Goal: Task Accomplishment & Management: Manage account settings

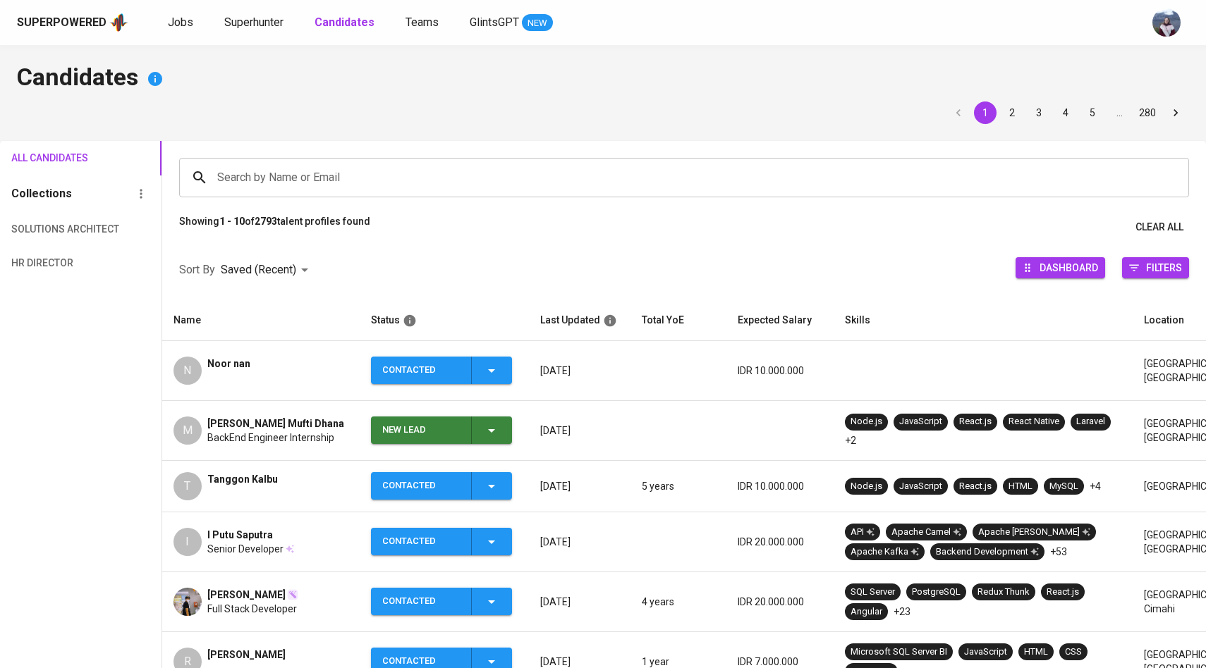
scroll to position [32, 0]
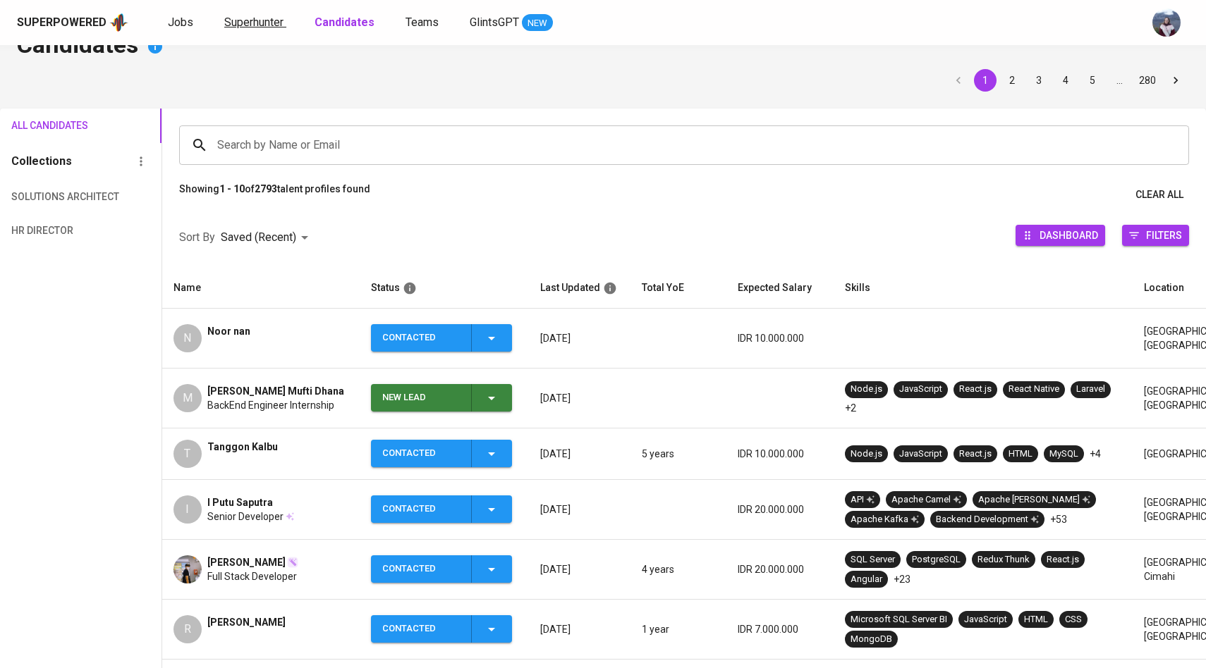
click at [262, 27] on span "Superhunter" at bounding box center [253, 22] width 59 height 13
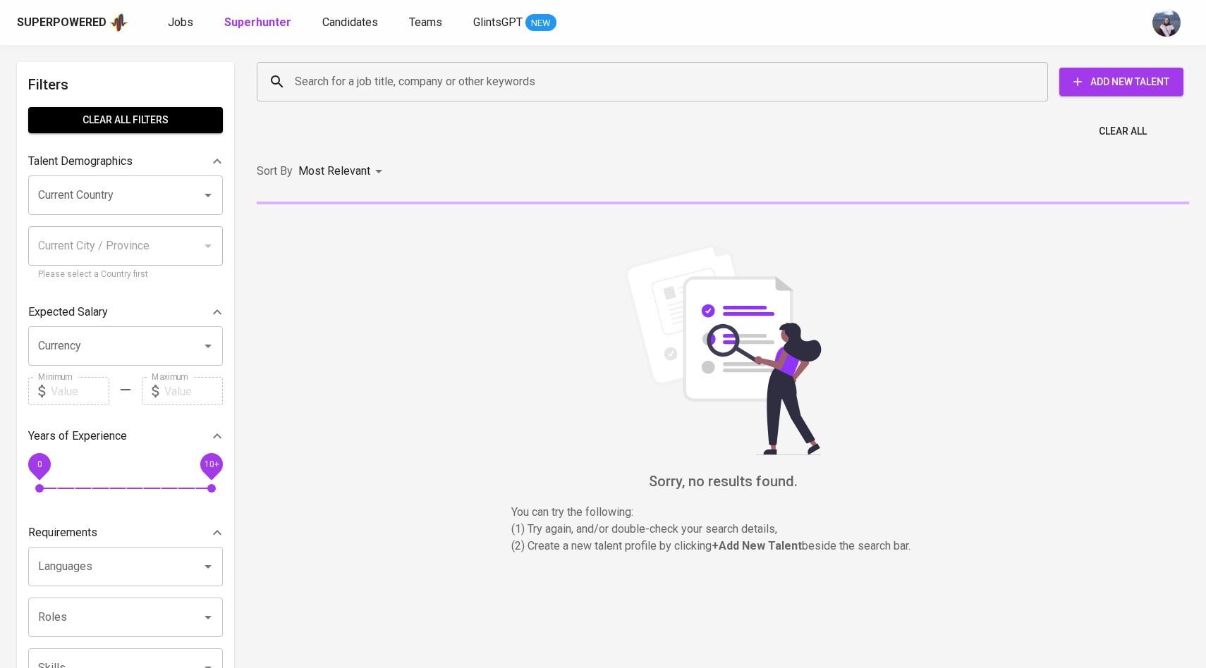
click at [350, 109] on div "Search for a job title, company or other keywords Search for a job title, compa…" at bounding box center [719, 82] width 949 height 62
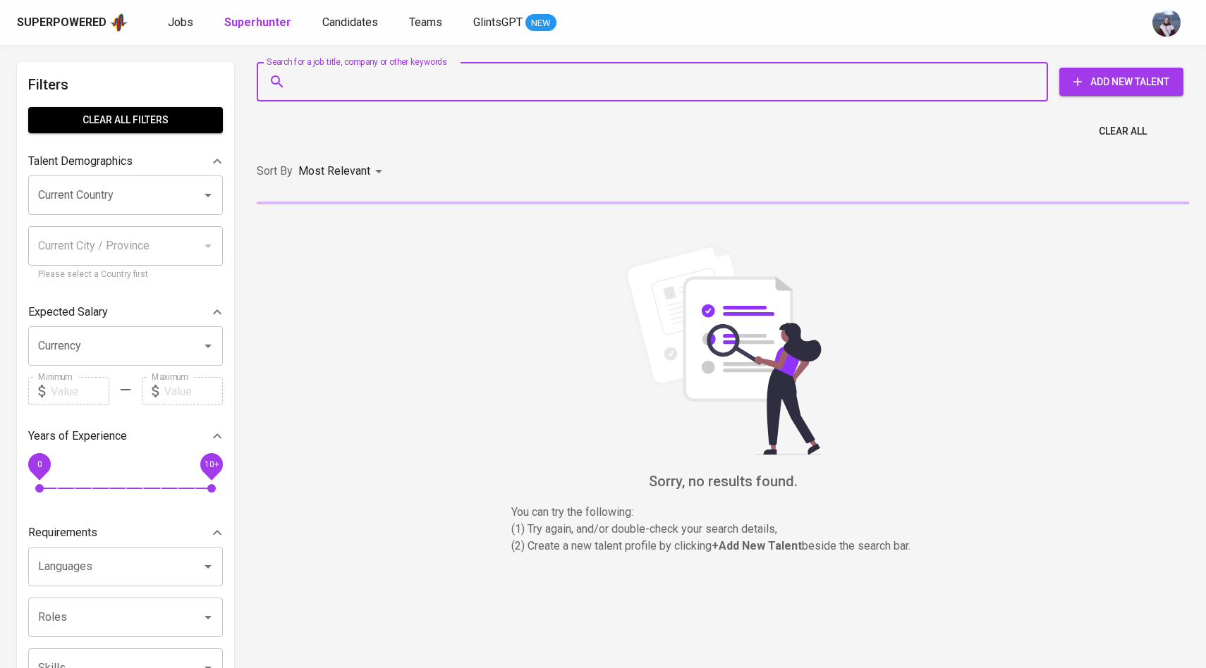
click at [355, 82] on input "Search for a job title, company or other keywords" at bounding box center [655, 81] width 729 height 27
paste input "[EMAIL_ADDRESS][DOMAIN_NAME]"
type input "[EMAIL_ADDRESS][DOMAIN_NAME]"
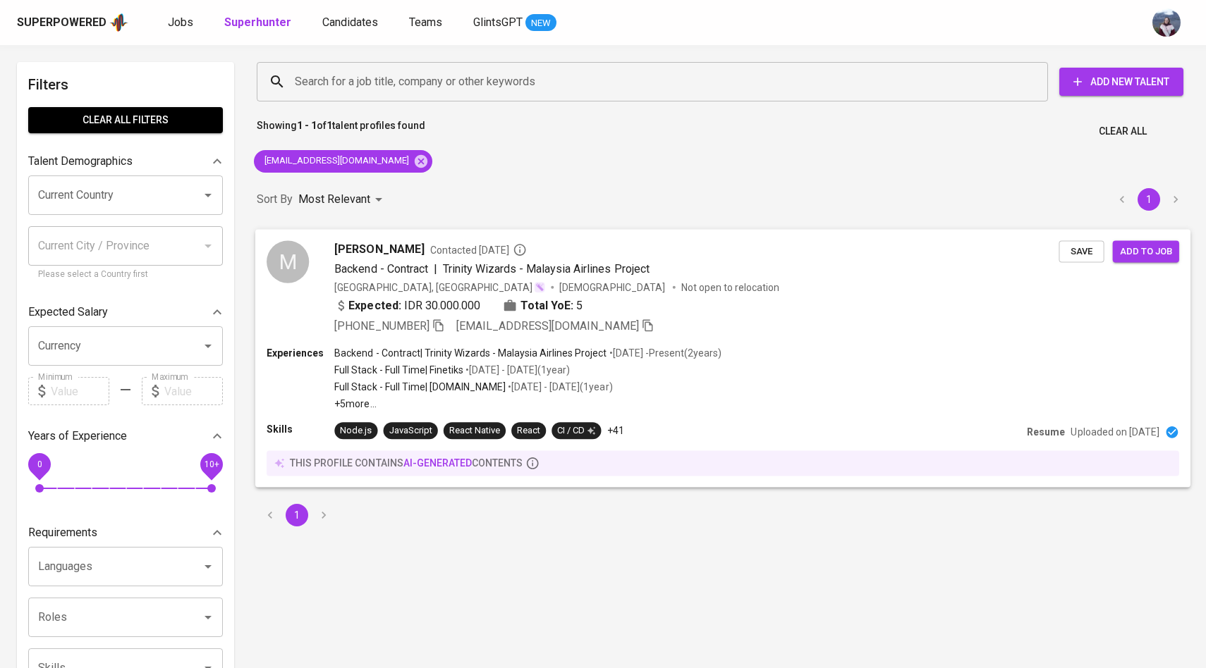
click at [297, 277] on div "M" at bounding box center [288, 261] width 42 height 42
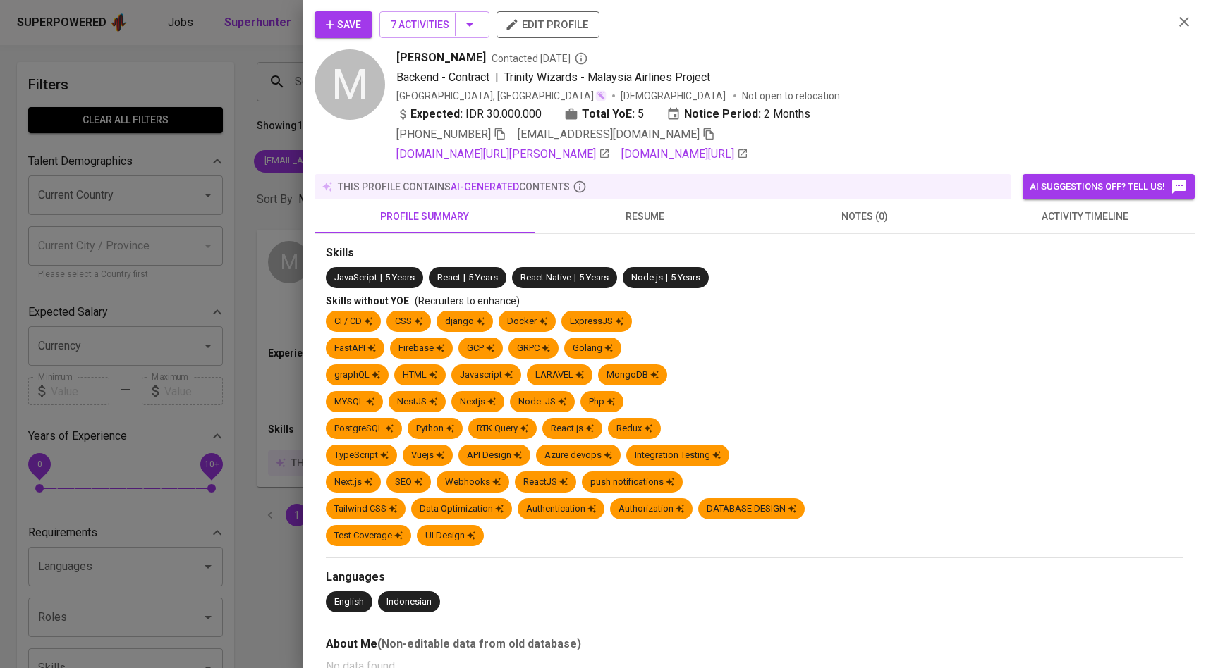
click at [1088, 221] on span "activity timeline" at bounding box center [1084, 217] width 203 height 18
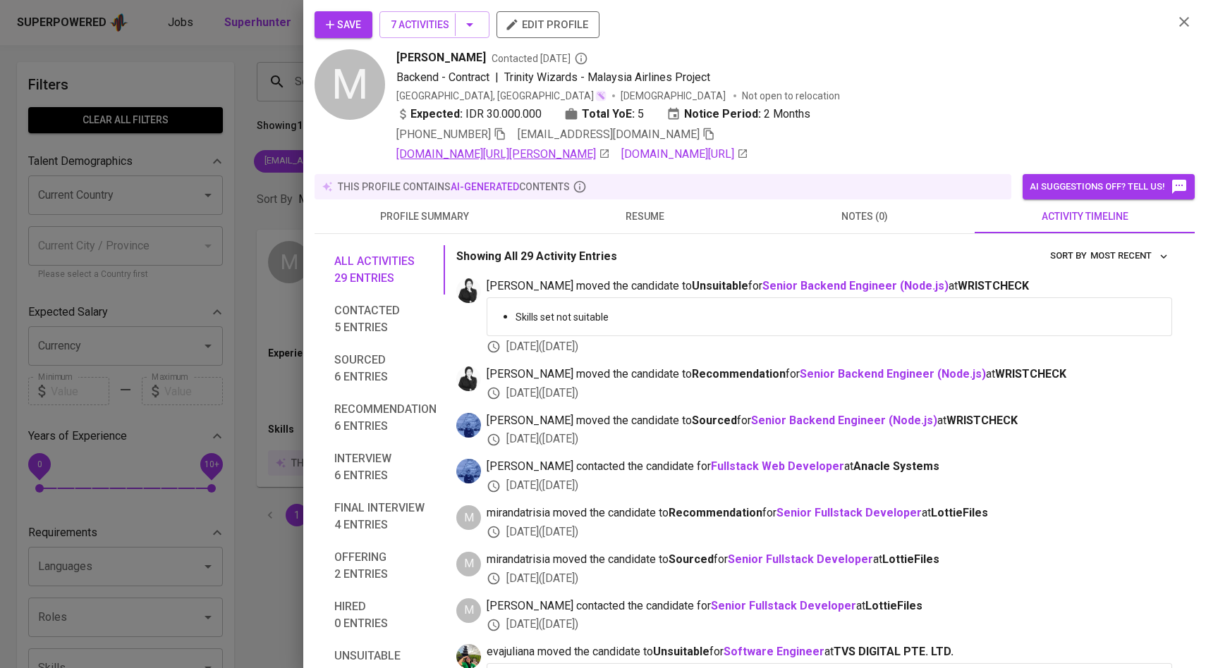
click at [553, 156] on link "[DOMAIN_NAME][URL][PERSON_NAME]" at bounding box center [503, 154] width 214 height 17
click at [346, 32] on span "Save" at bounding box center [343, 25] width 35 height 18
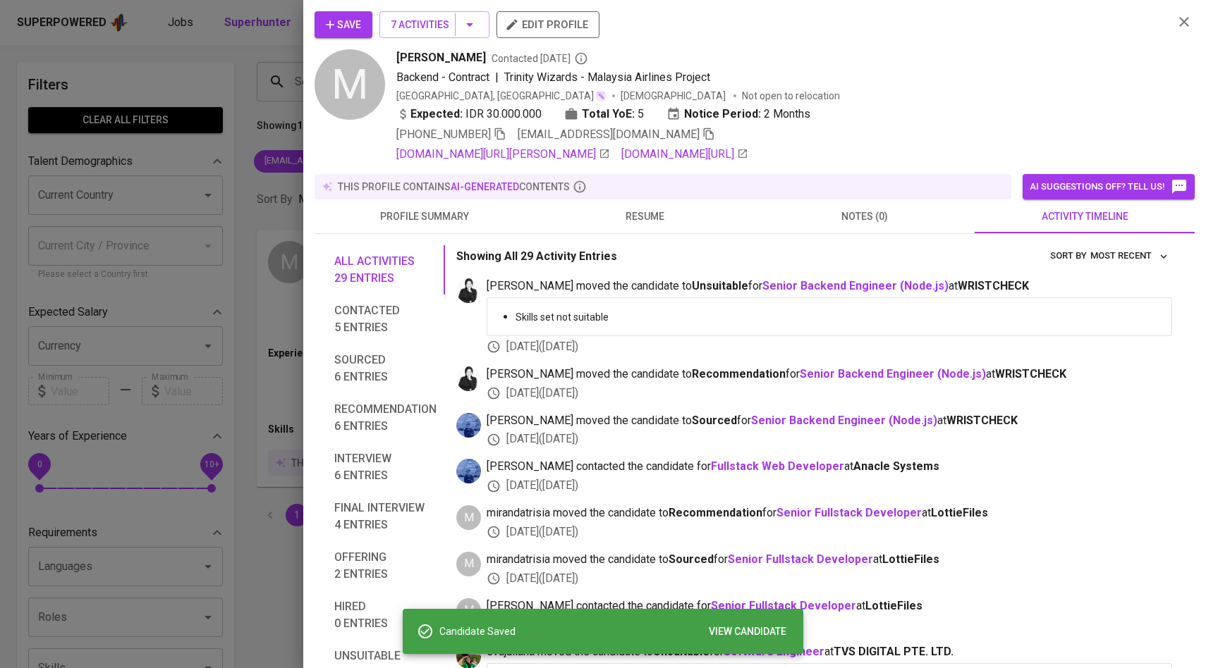
click at [240, 204] on div at bounding box center [603, 334] width 1206 height 668
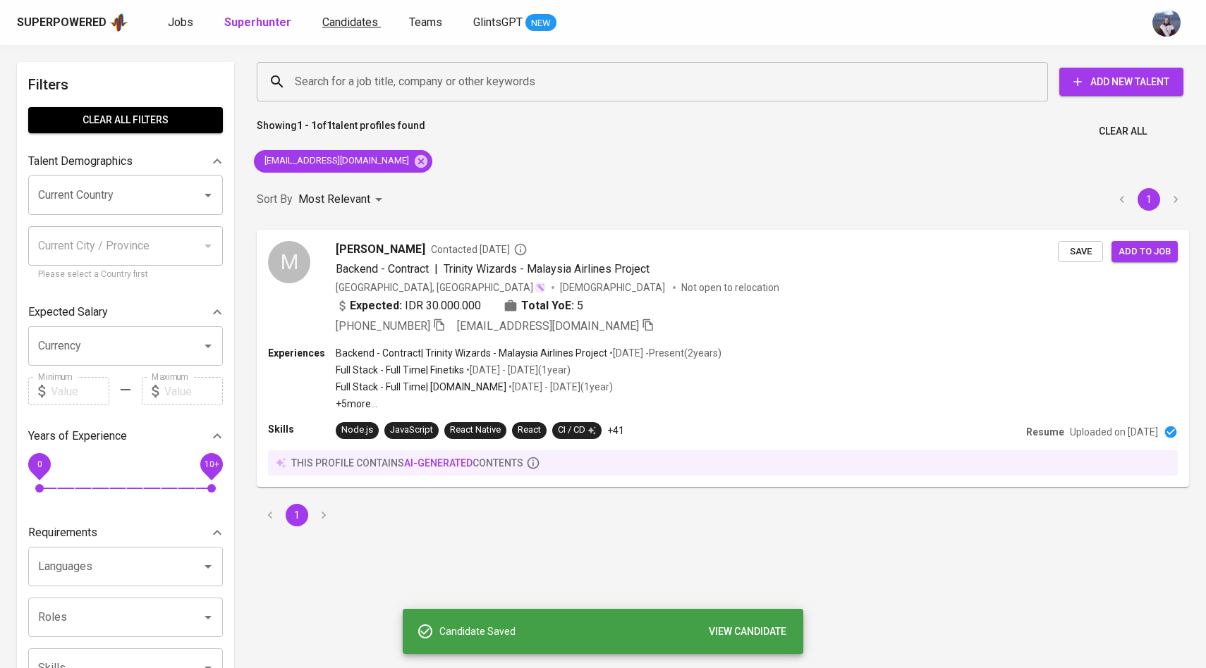
click at [349, 20] on span "Candidates" at bounding box center [350, 22] width 56 height 13
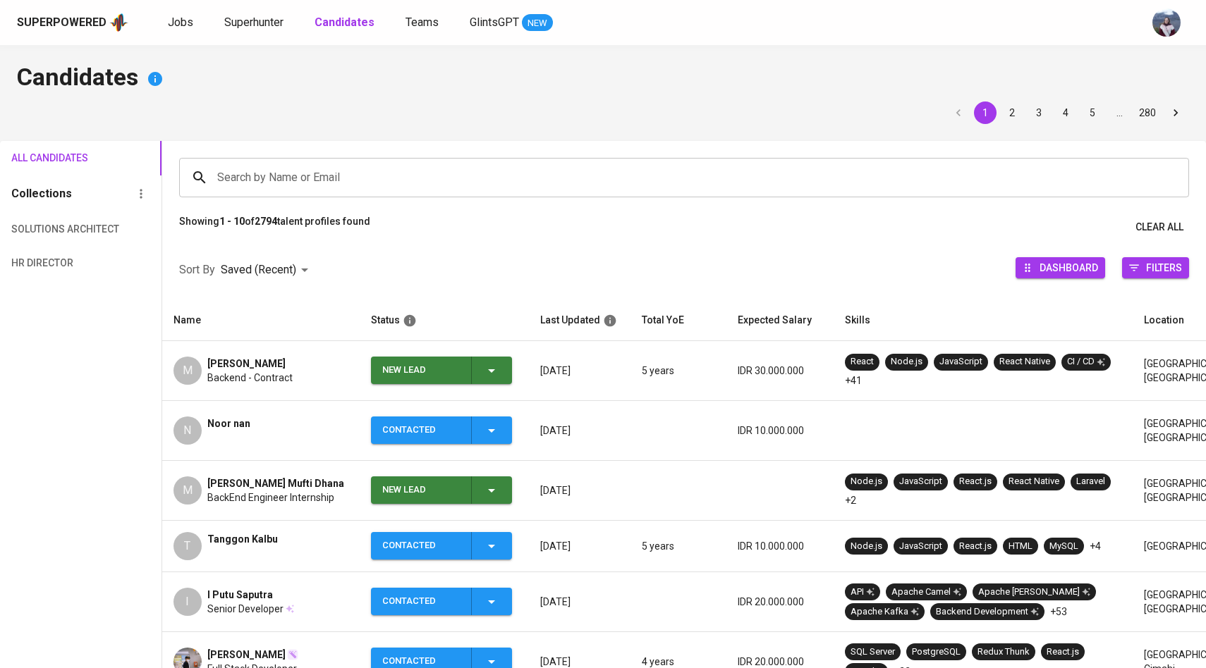
click at [502, 370] on span "New Lead" at bounding box center [442, 370] width 130 height 27
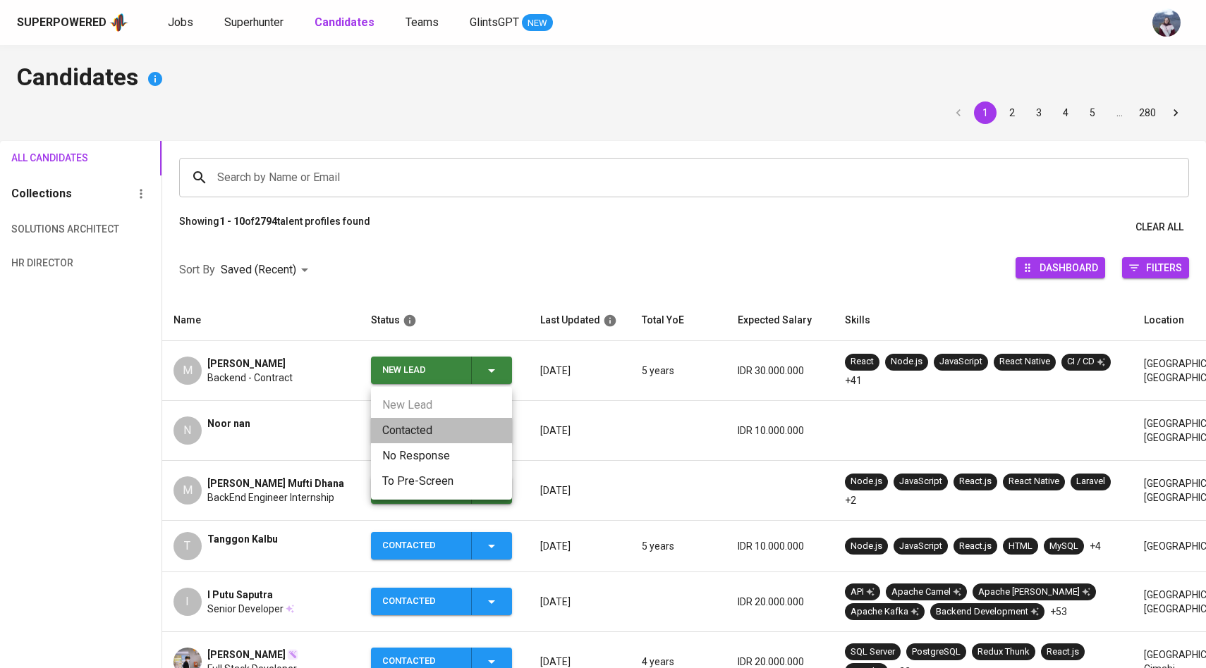
click at [446, 427] on li "Contacted" at bounding box center [441, 430] width 141 height 25
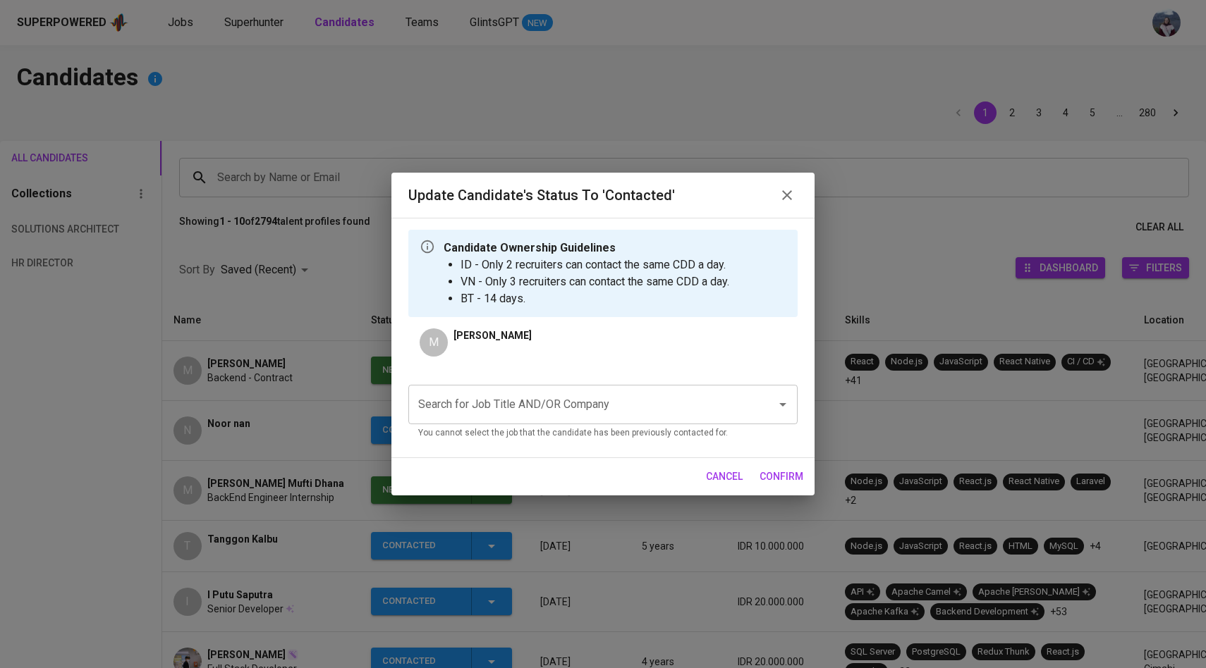
click at [498, 411] on input "Search for Job Title AND/OR Company" at bounding box center [583, 404] width 337 height 27
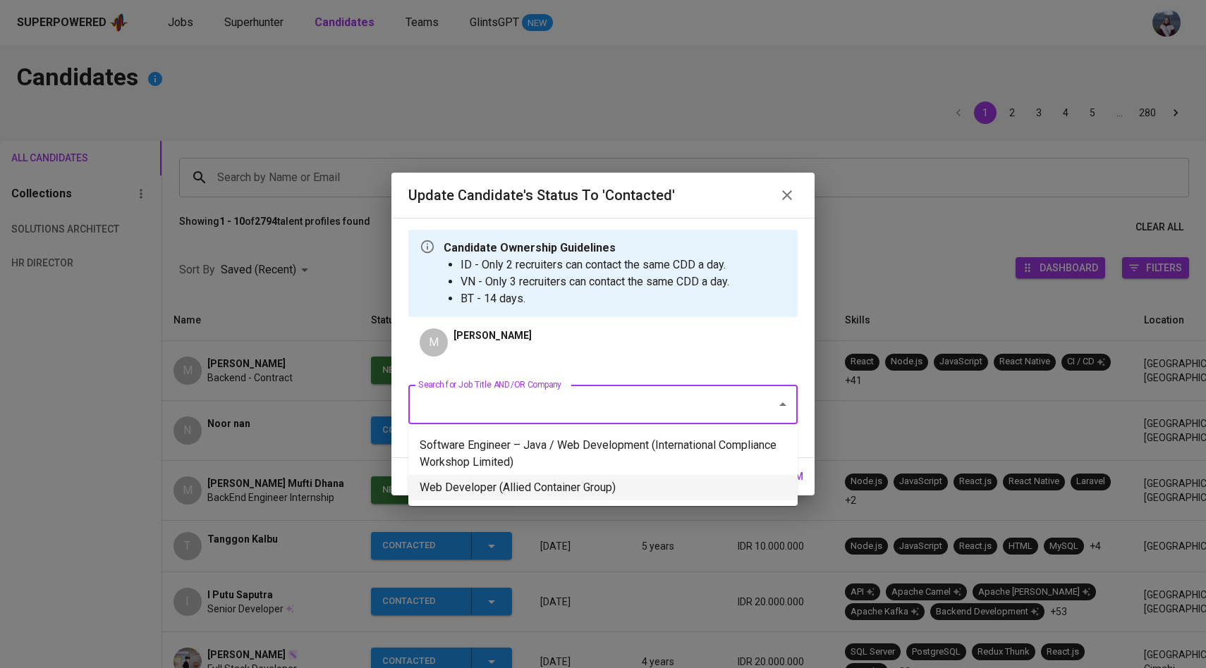
click at [511, 484] on li "Web Developer (Allied Container Group)" at bounding box center [602, 487] width 389 height 25
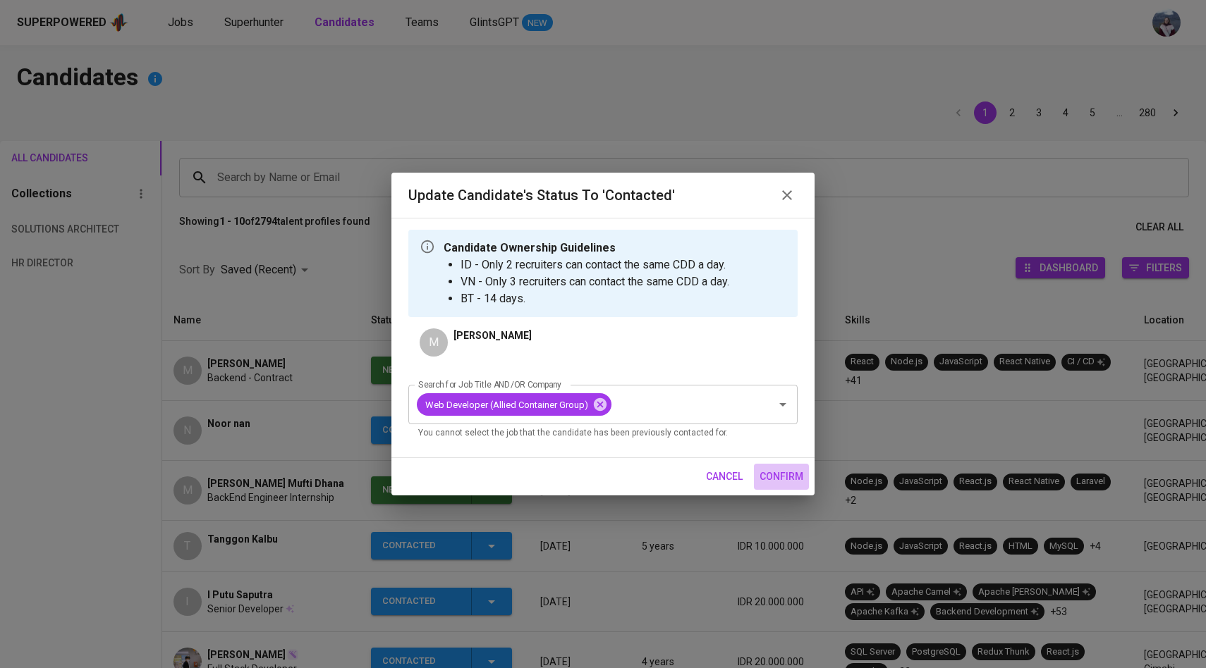
click at [794, 479] on span "confirm" at bounding box center [781, 477] width 44 height 18
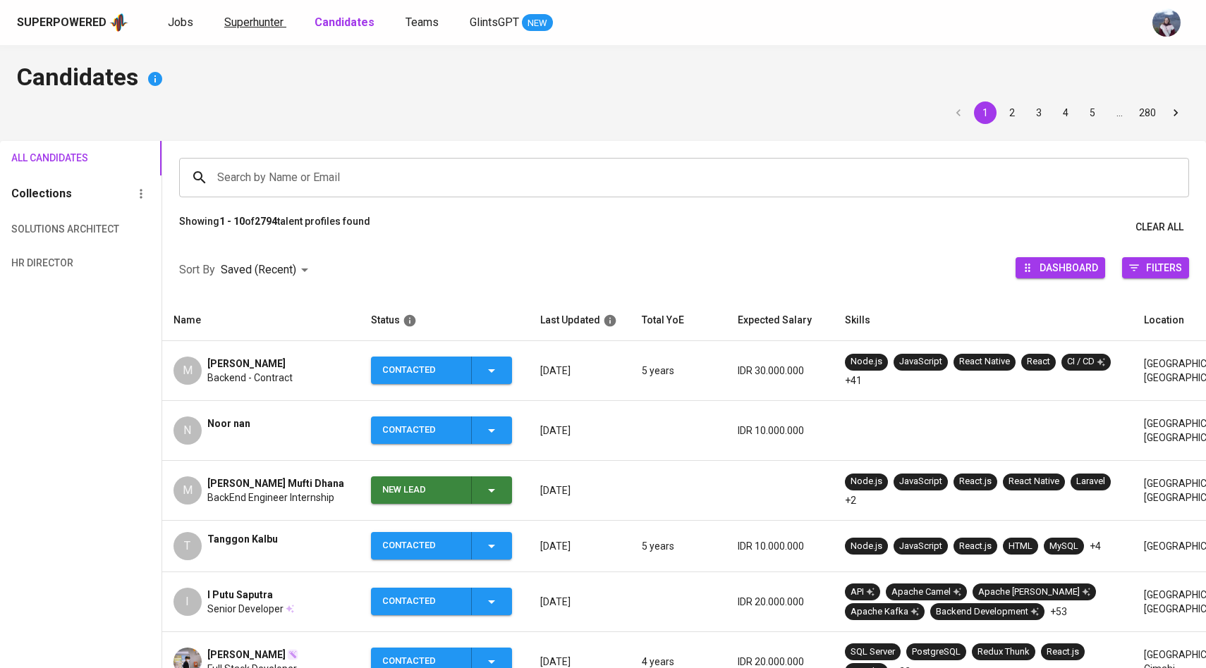
click at [270, 25] on span "Superhunter" at bounding box center [253, 22] width 59 height 13
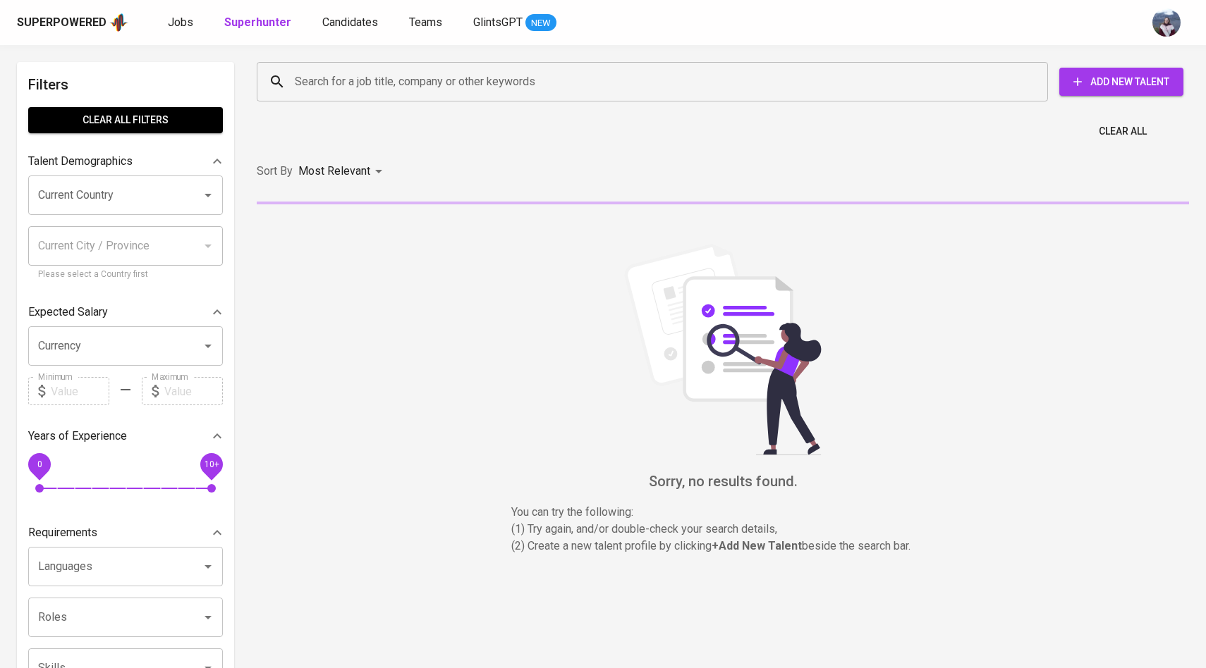
click at [317, 90] on input "Search for a job title, company or other keywords" at bounding box center [655, 81] width 729 height 27
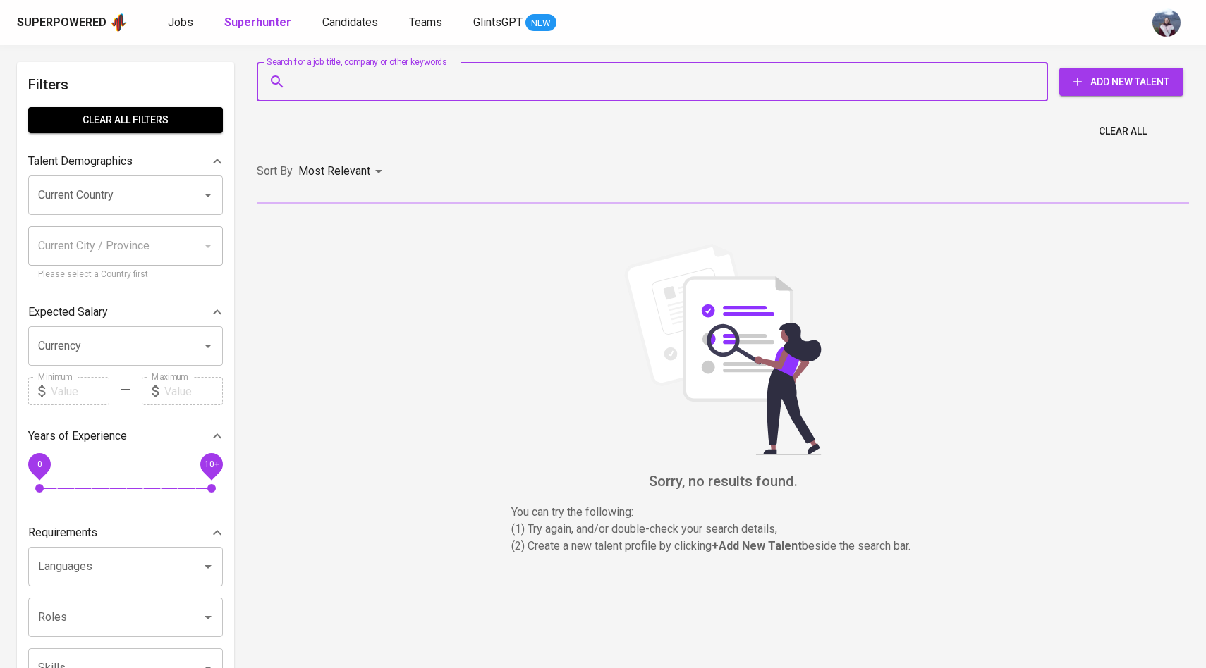
paste input "[PERSON_NAME][EMAIL_ADDRESS][DOMAIN_NAME]"
type input "[PERSON_NAME][EMAIL_ADDRESS][DOMAIN_NAME]"
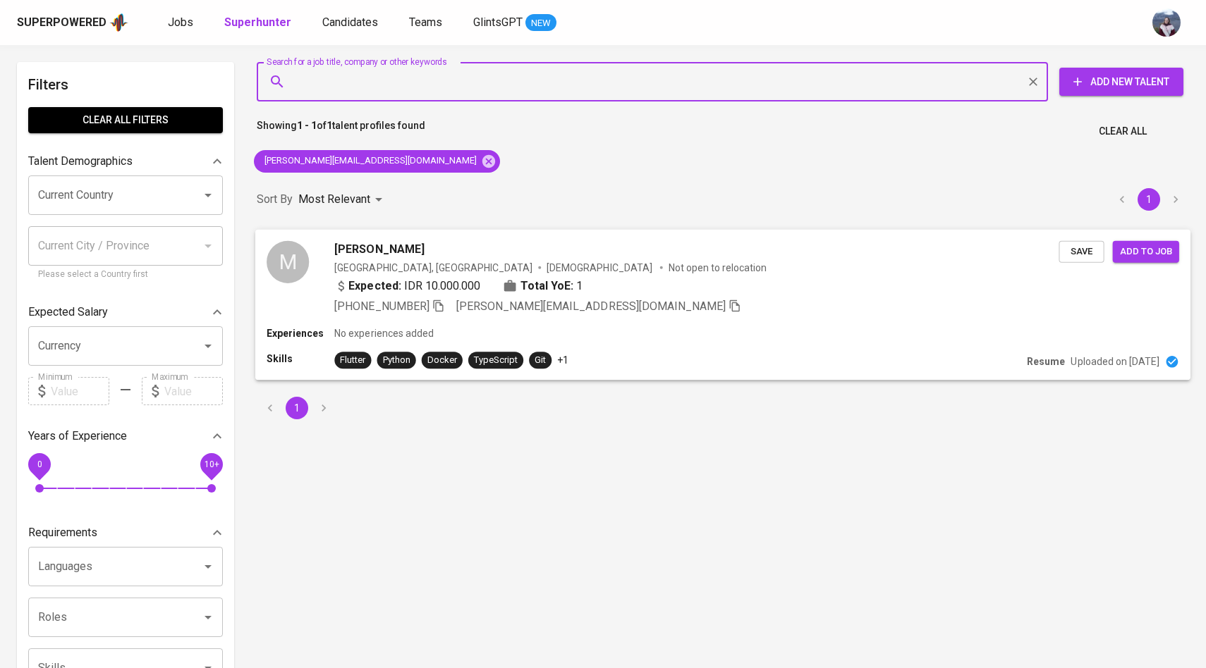
click at [285, 276] on div "M" at bounding box center [288, 261] width 42 height 42
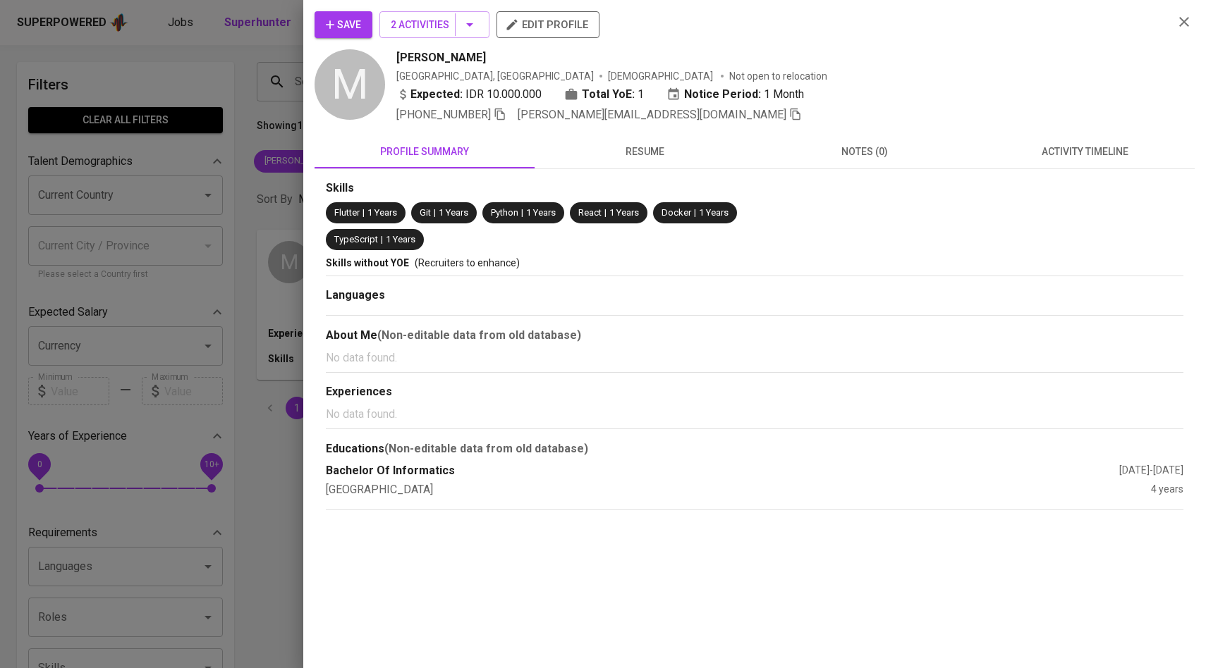
click at [1060, 154] on span "activity timeline" at bounding box center [1084, 152] width 203 height 18
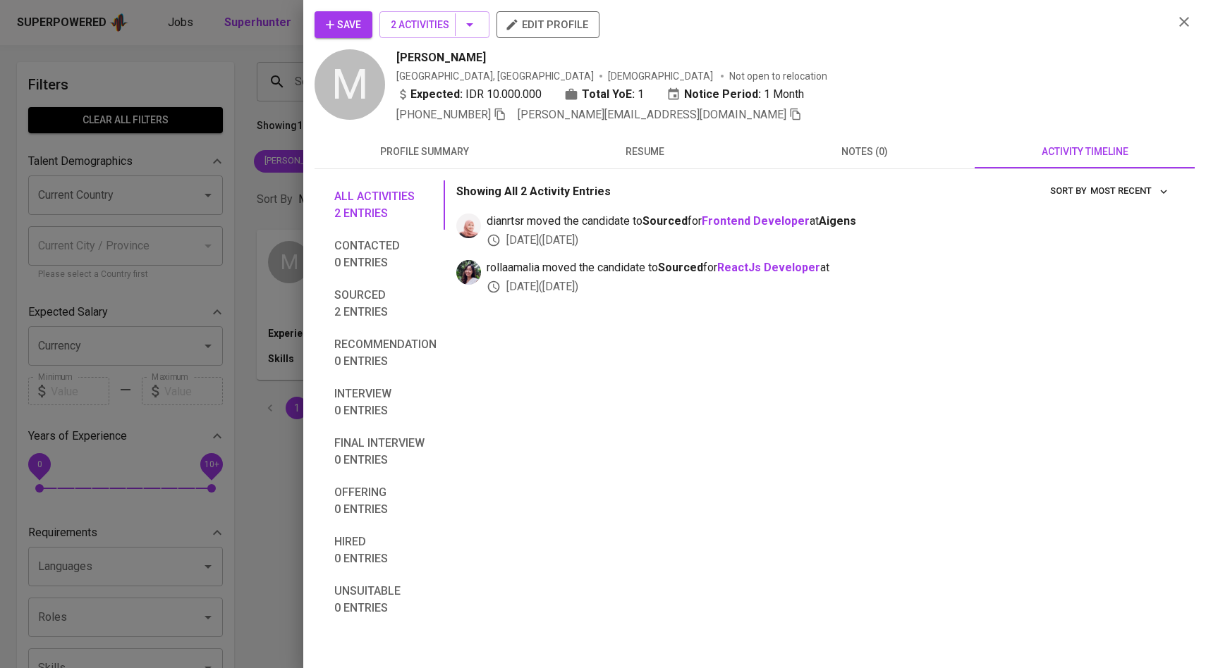
click at [345, 28] on span "Save" at bounding box center [343, 25] width 35 height 18
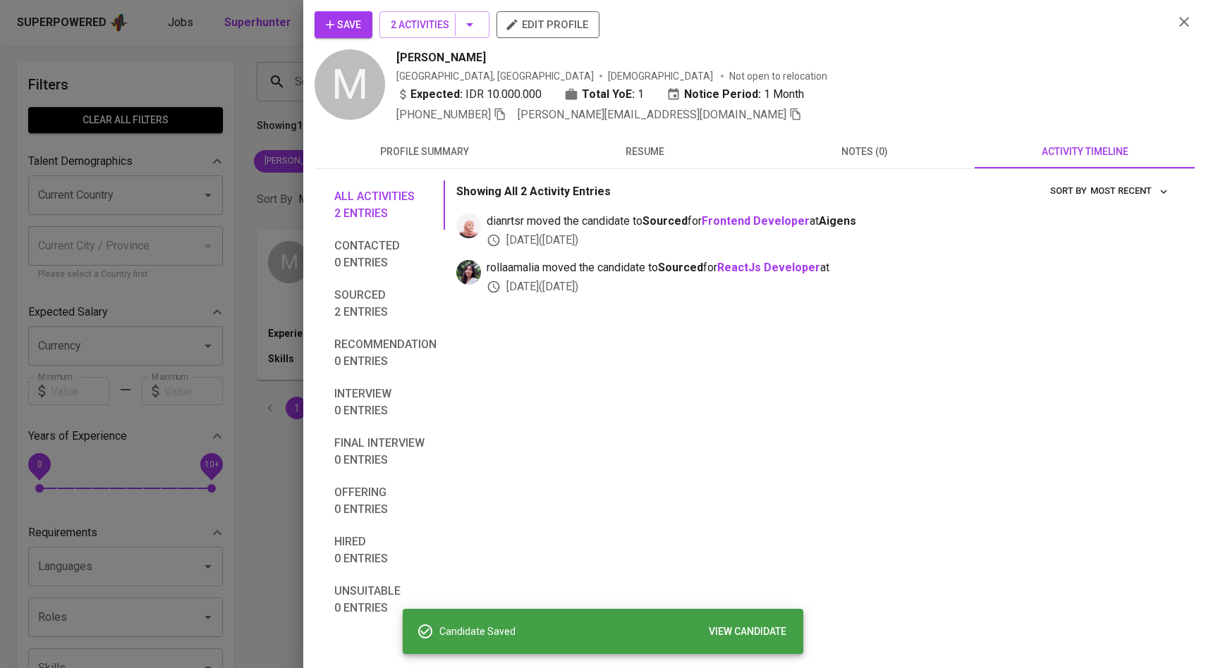
click at [264, 117] on div at bounding box center [603, 334] width 1206 height 668
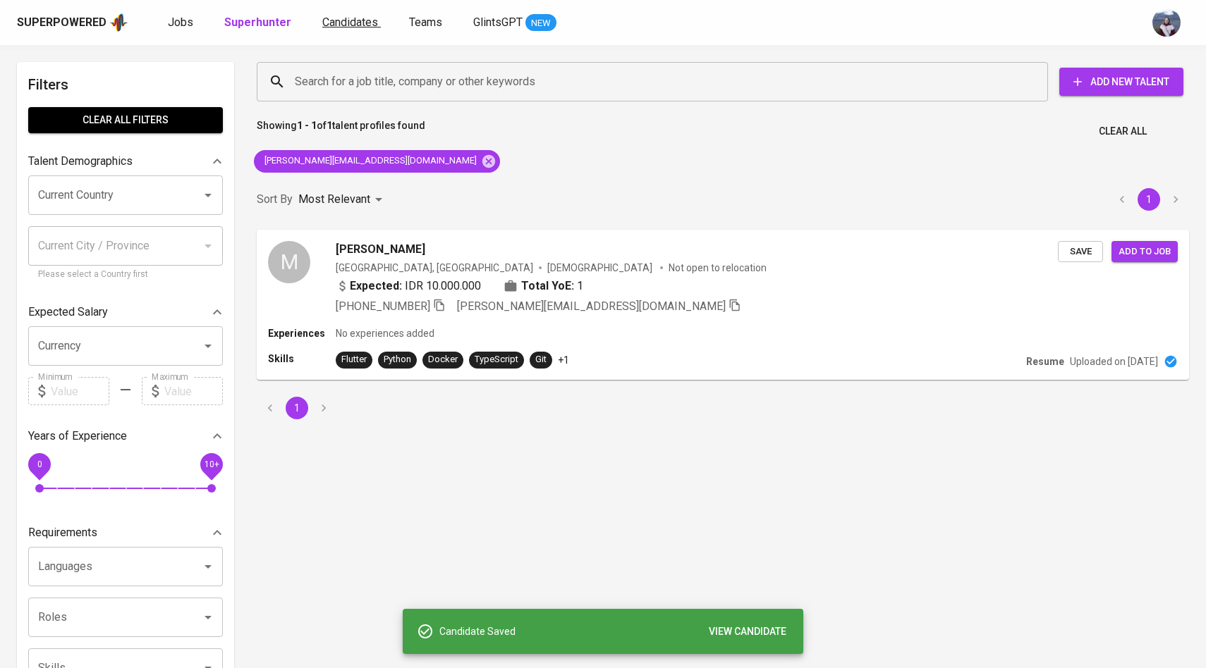
click at [337, 23] on span "Candidates" at bounding box center [350, 22] width 56 height 13
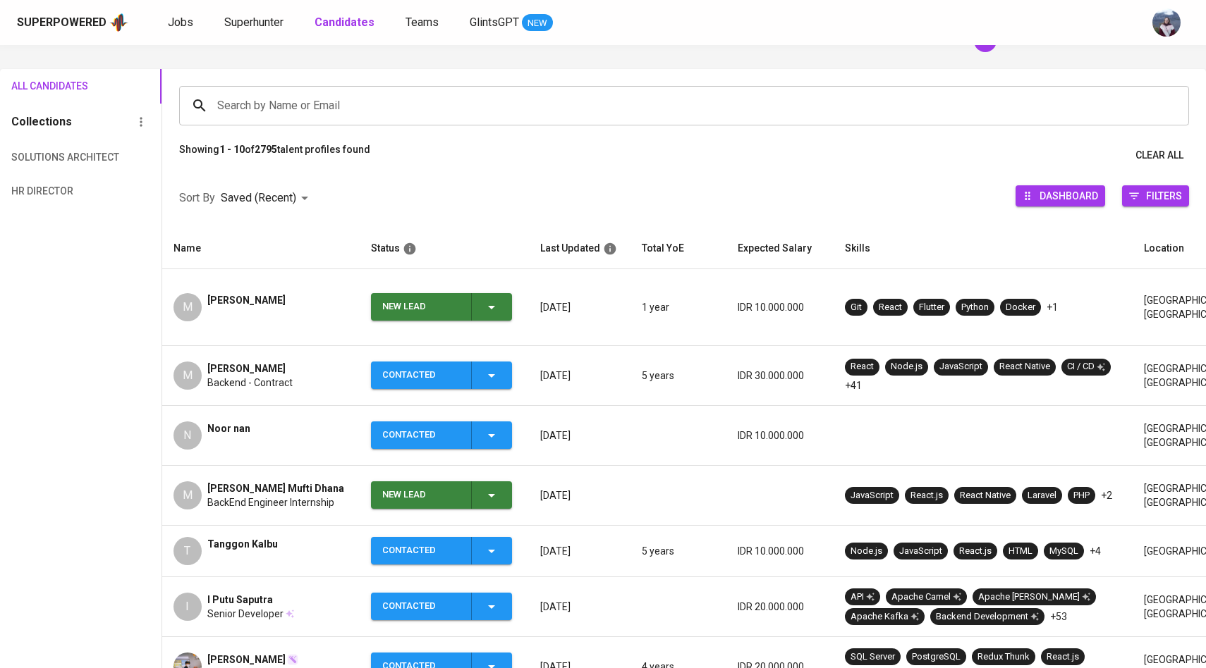
scroll to position [92, 0]
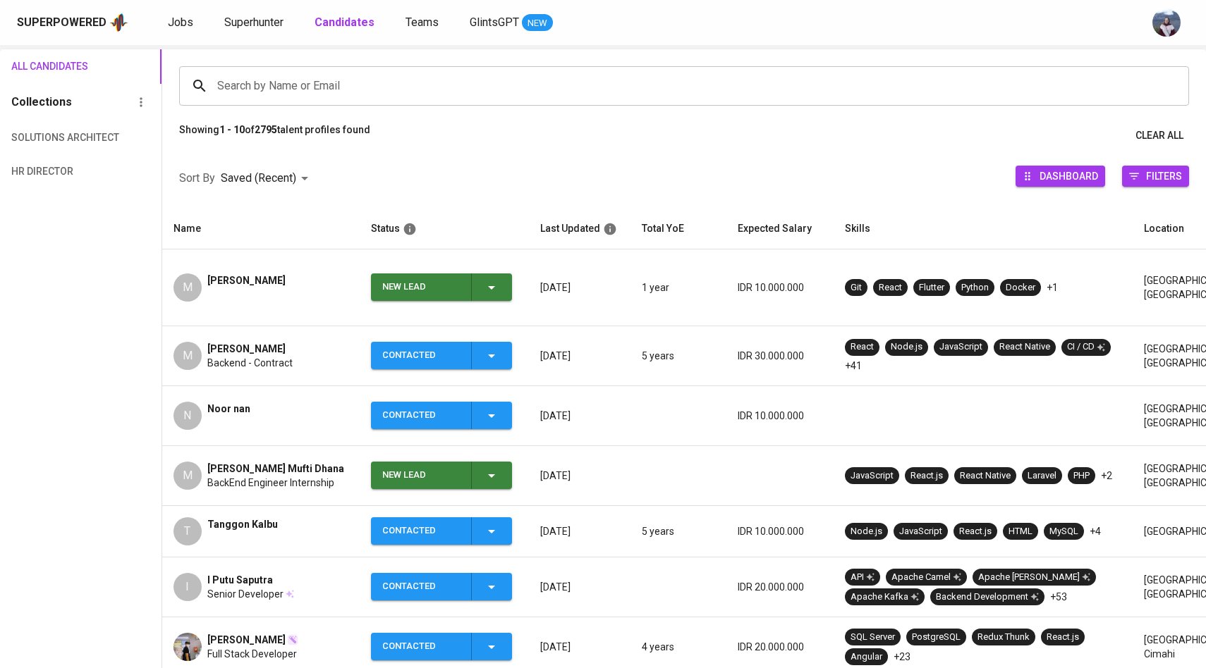
click at [485, 289] on div "New Lead" at bounding box center [441, 287] width 118 height 27
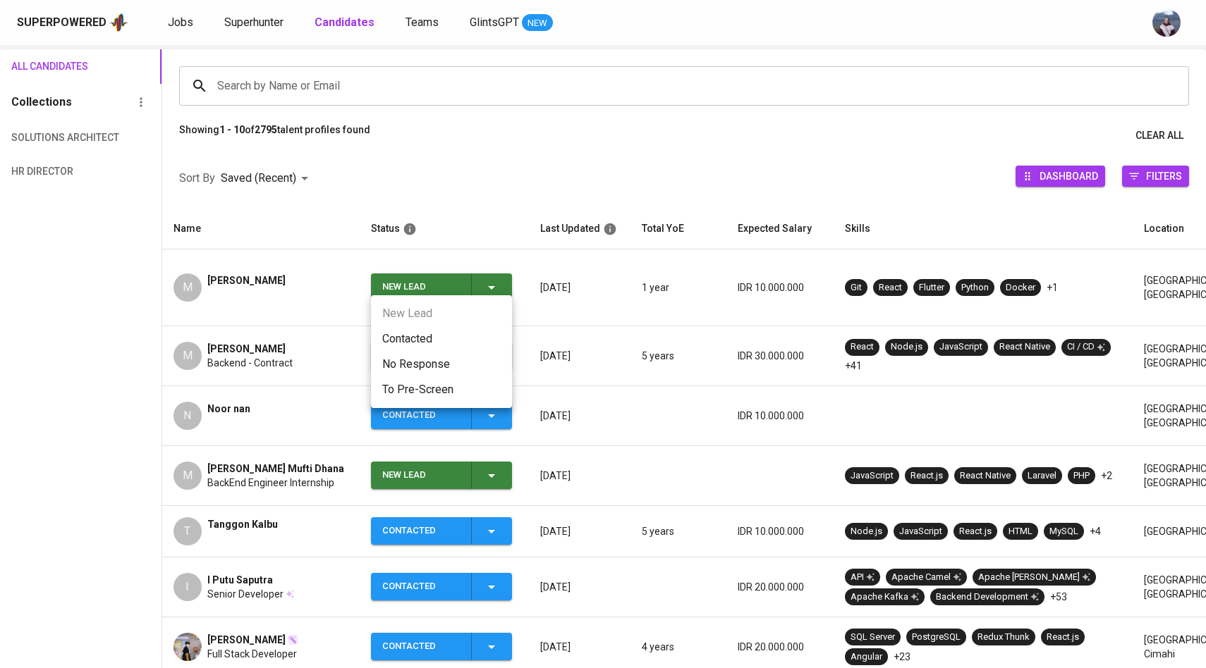
click at [418, 337] on li "Contacted" at bounding box center [441, 338] width 141 height 25
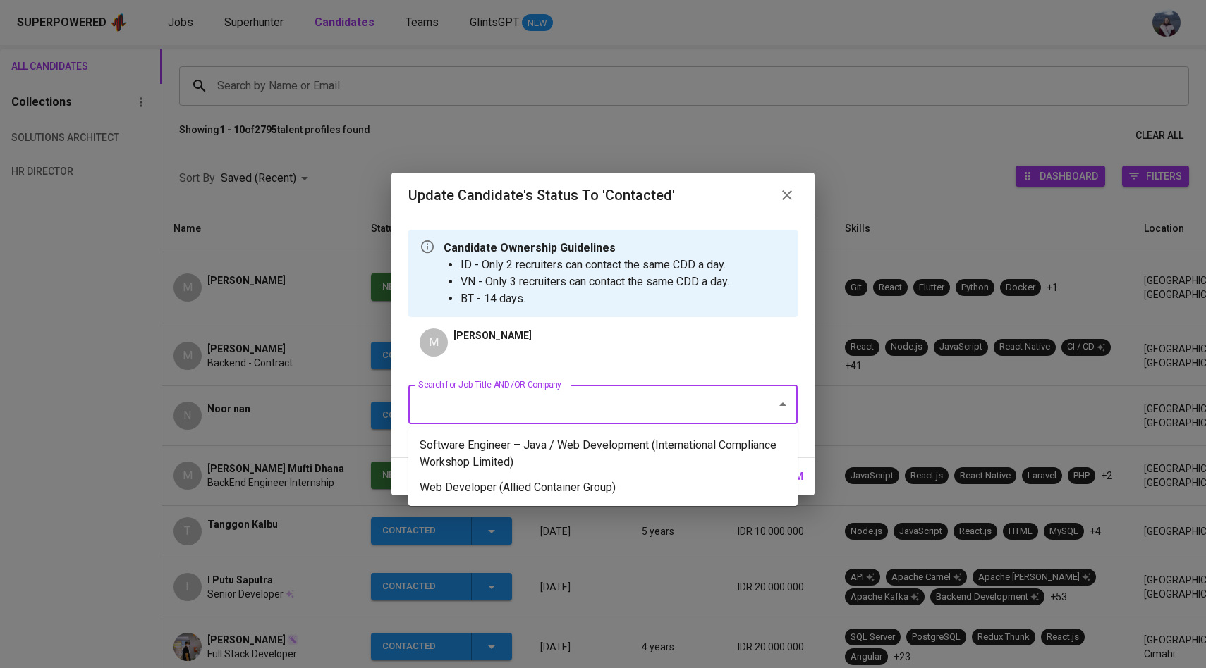
click at [479, 414] on input "Search for Job Title AND/OR Company" at bounding box center [583, 404] width 337 height 27
click at [498, 479] on li "Web Developer (Allied Container Group)" at bounding box center [602, 487] width 389 height 25
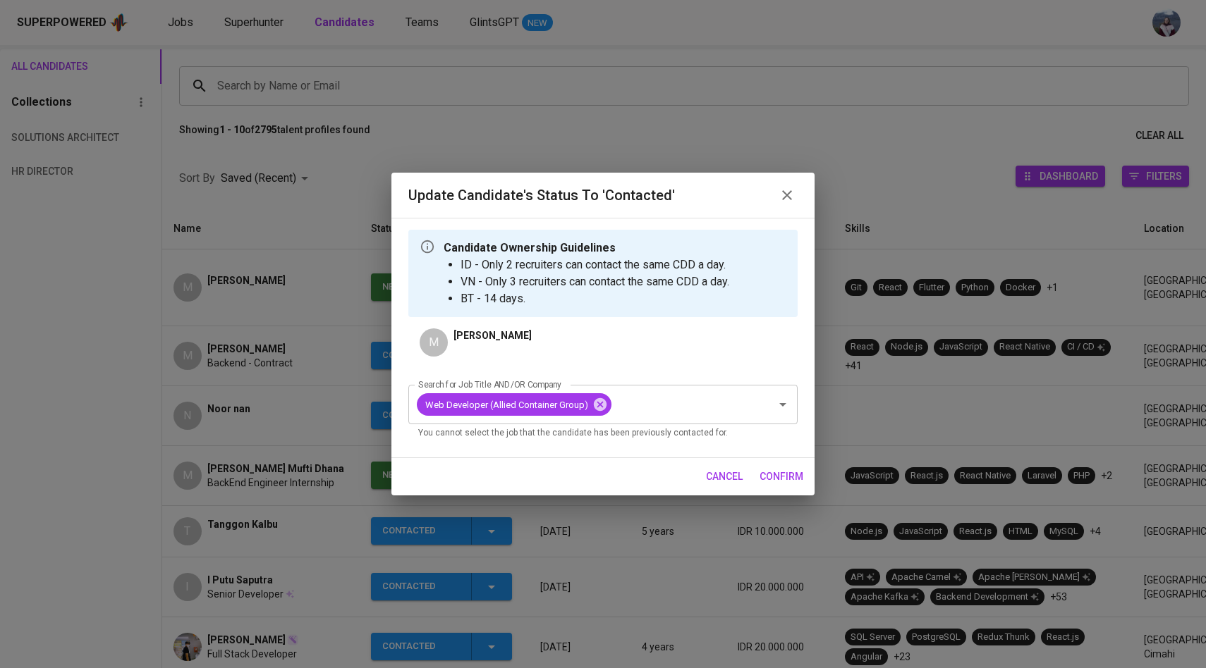
click at [788, 475] on span "confirm" at bounding box center [781, 477] width 44 height 18
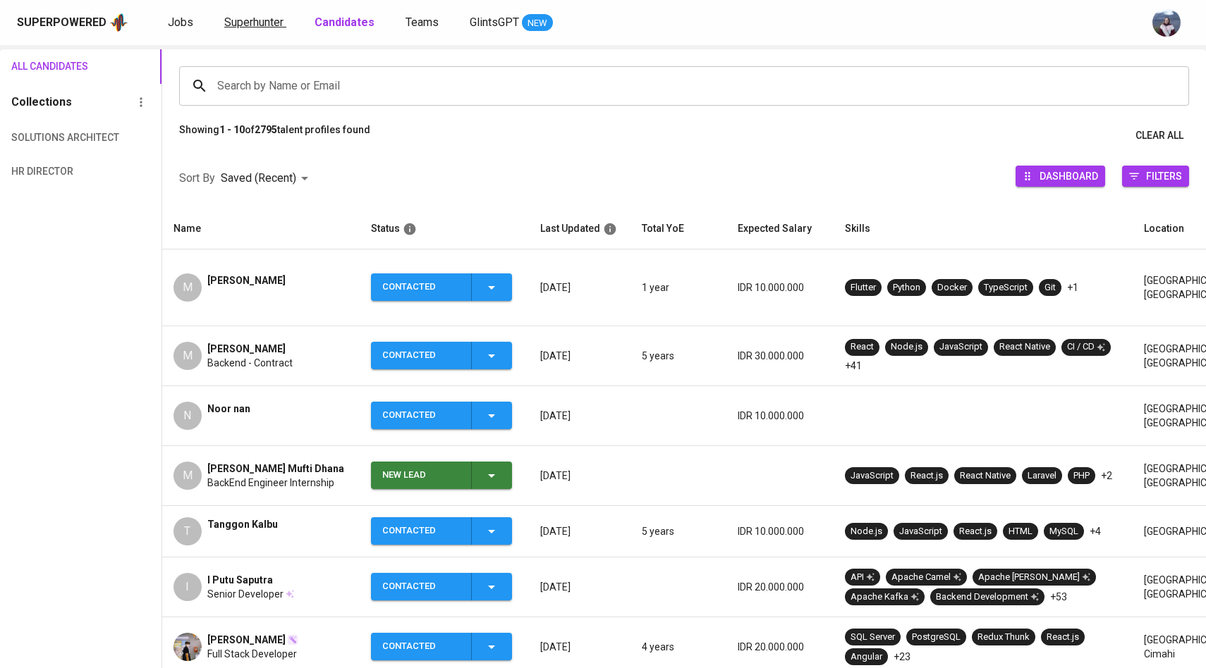
click at [275, 20] on span "Superhunter" at bounding box center [253, 22] width 59 height 13
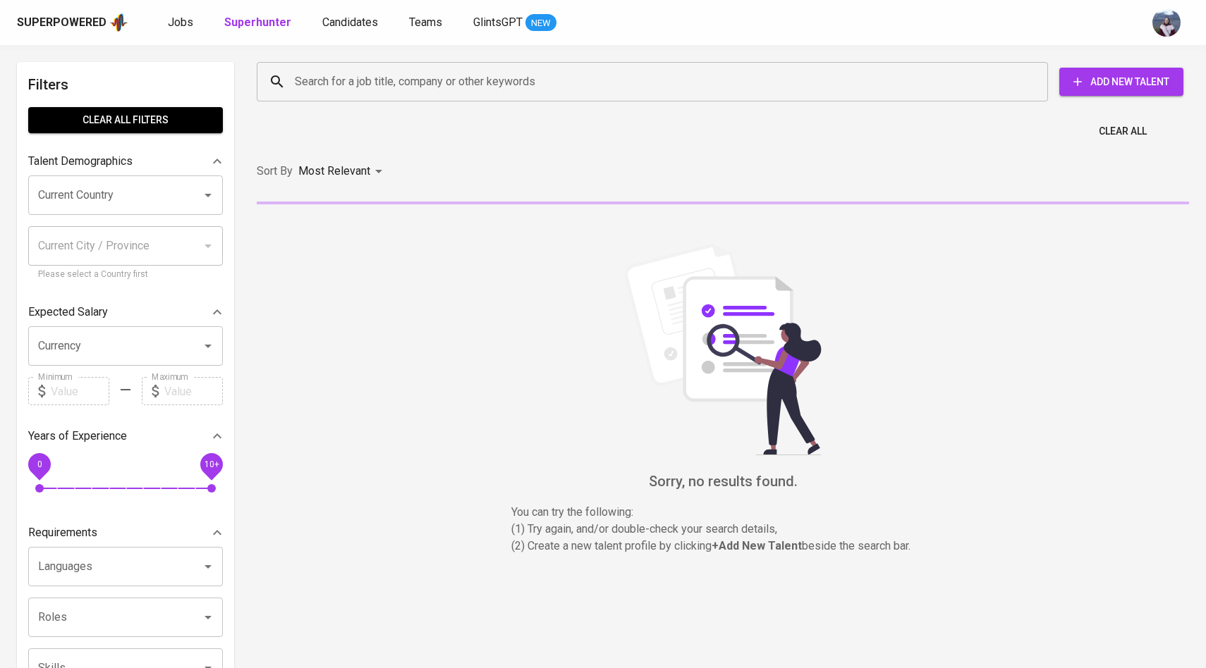
click at [303, 85] on input "Search for a job title, company or other keywords" at bounding box center [655, 81] width 729 height 27
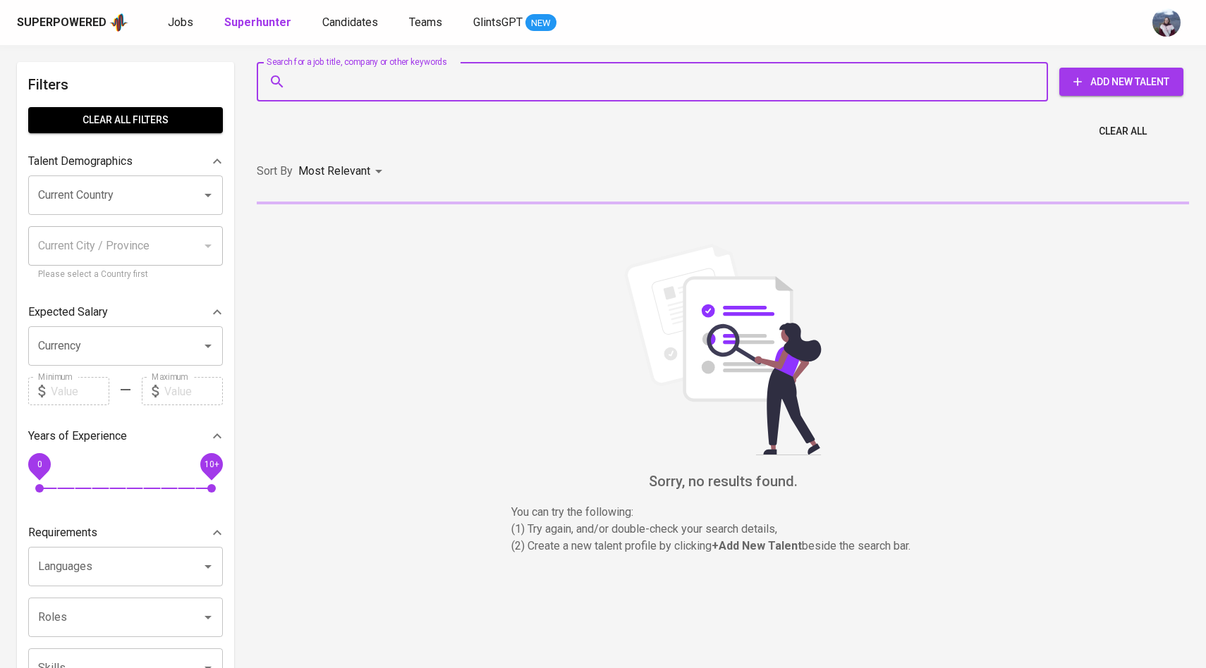
paste input "[EMAIL_ADDRESS][DOMAIN_NAME]"
type input "[EMAIL_ADDRESS][DOMAIN_NAME]"
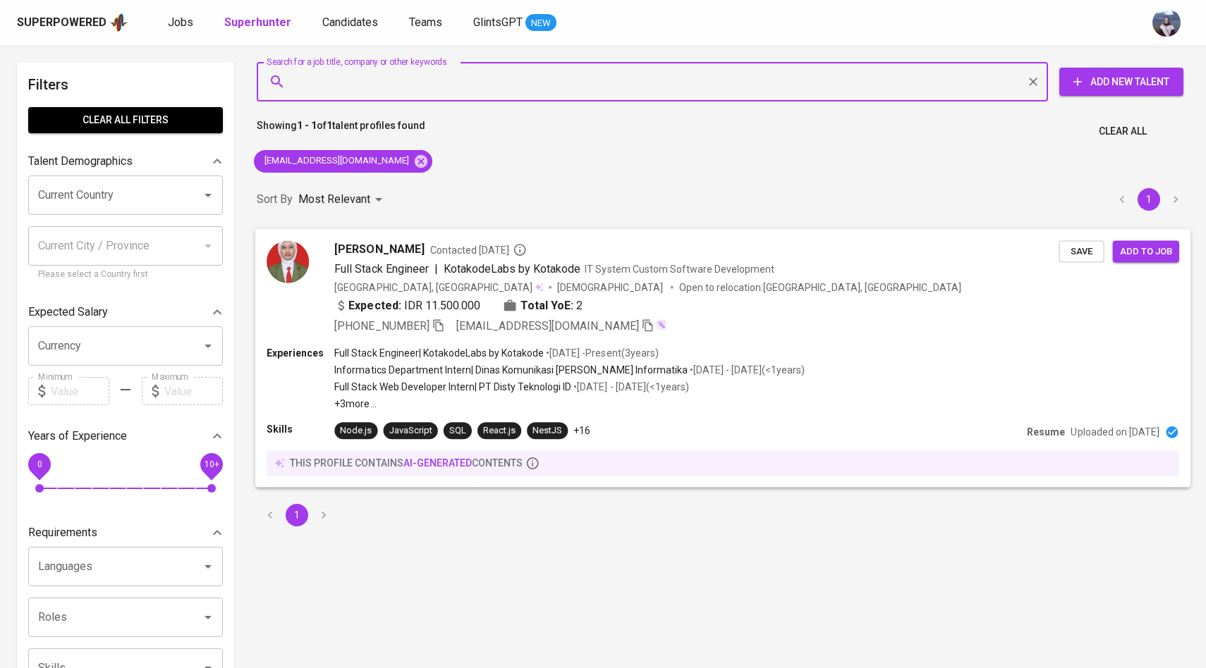
click at [293, 255] on img at bounding box center [288, 261] width 42 height 42
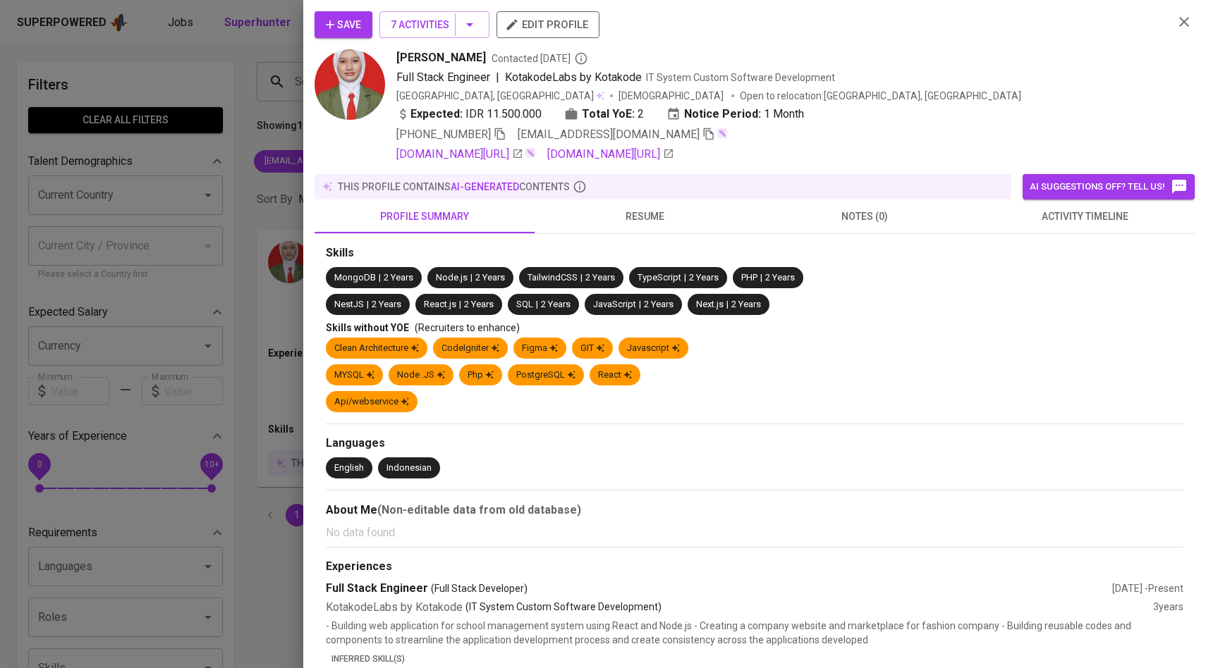
click at [1053, 215] on span "activity timeline" at bounding box center [1084, 217] width 203 height 18
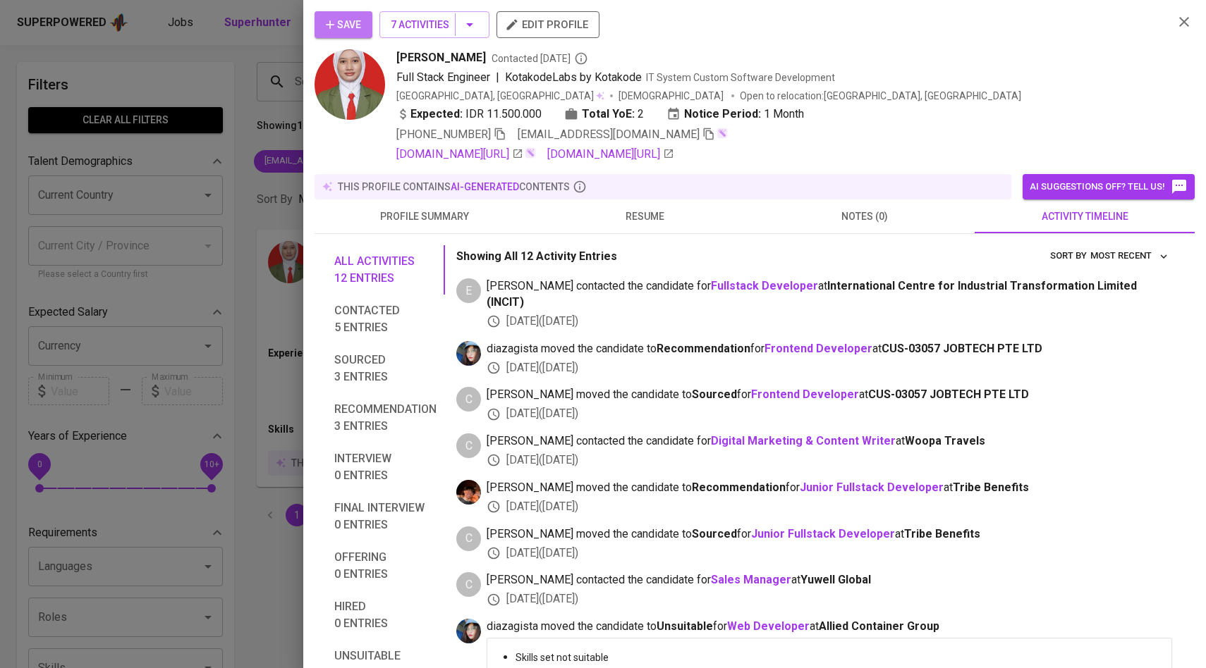
click at [360, 25] on span "Save" at bounding box center [343, 25] width 35 height 18
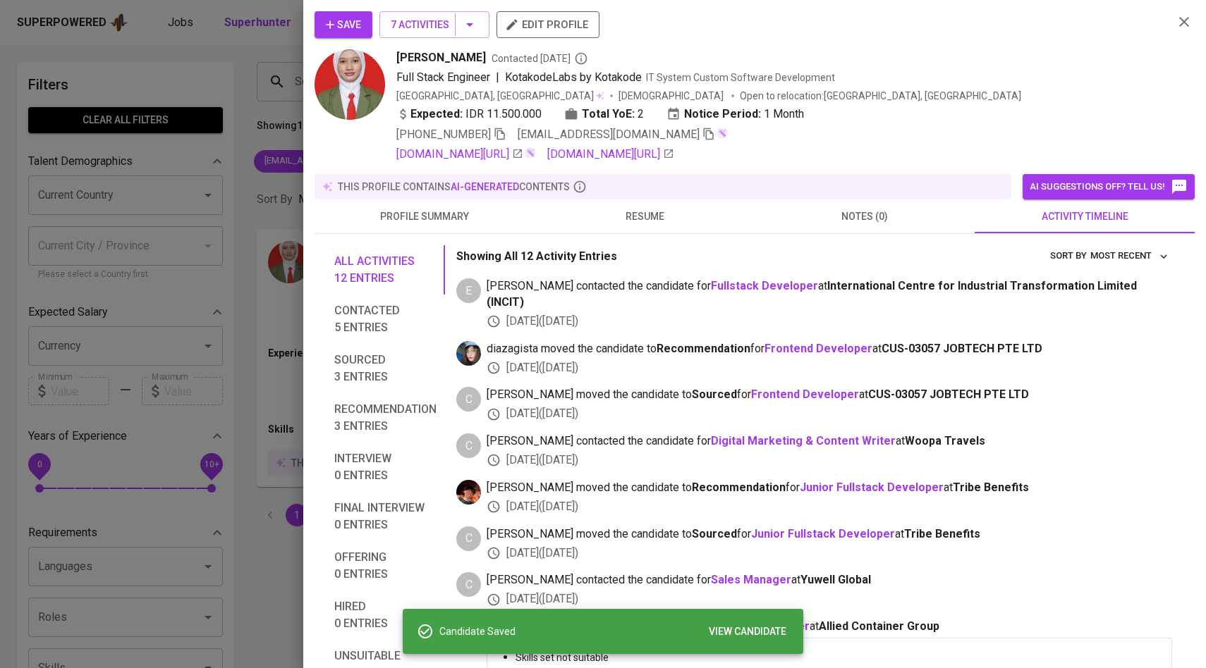
click at [283, 91] on div at bounding box center [603, 334] width 1206 height 668
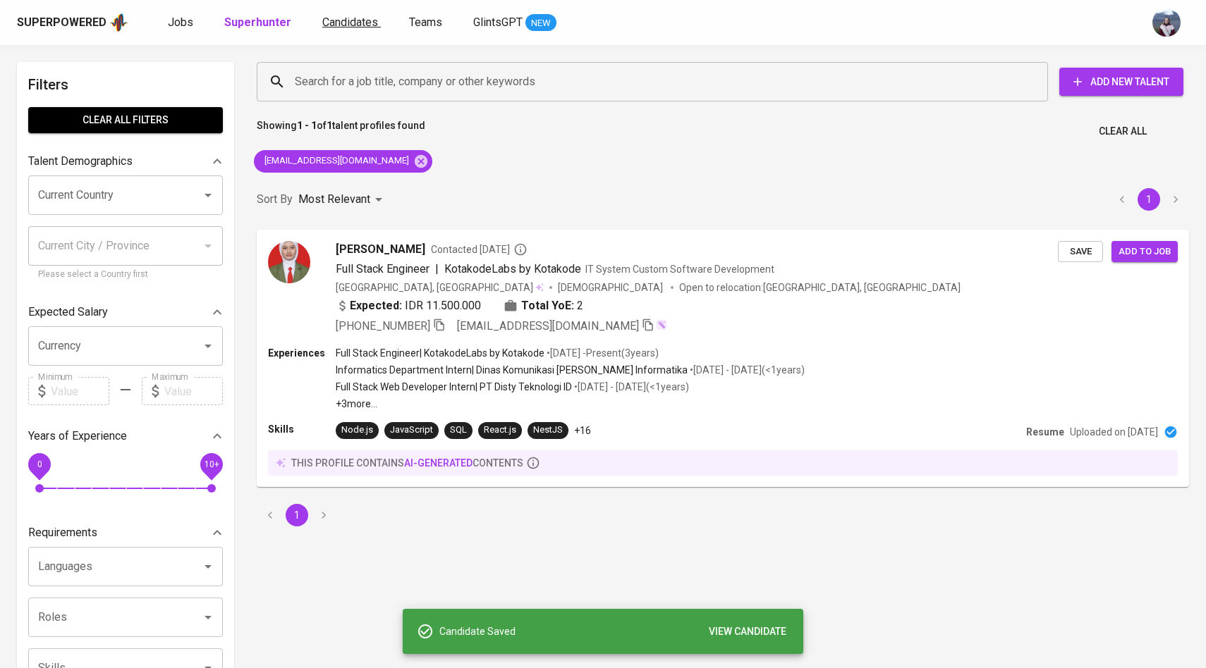
click at [357, 28] on span "Candidates" at bounding box center [350, 22] width 56 height 13
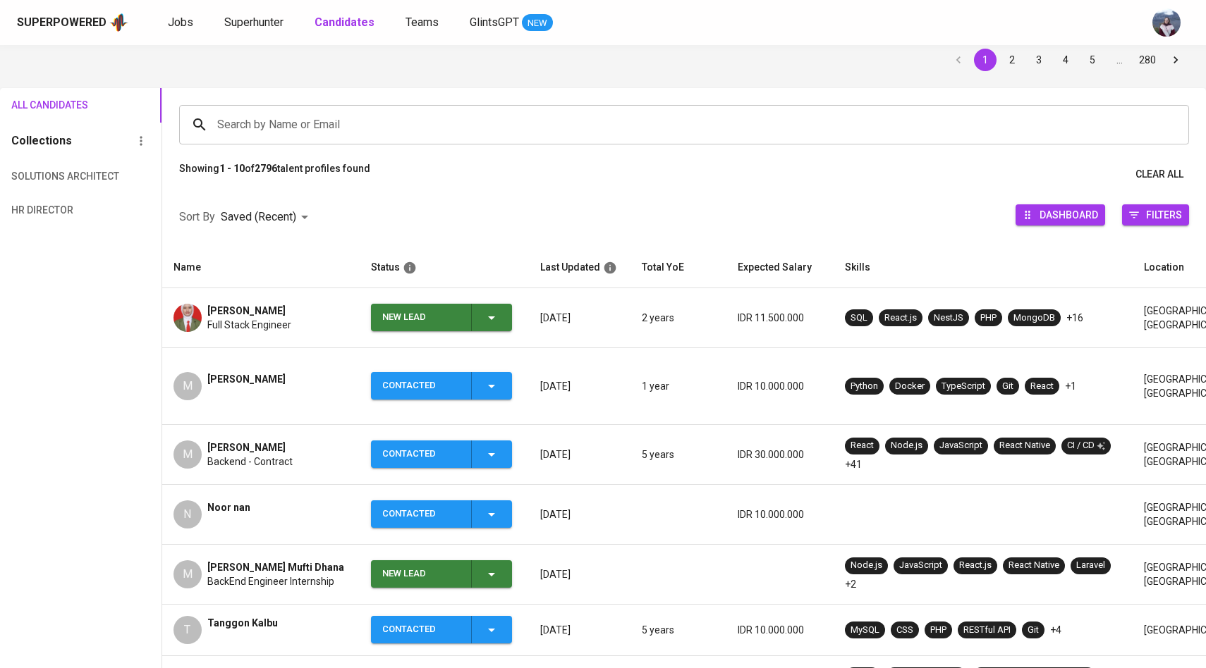
scroll to position [63, 0]
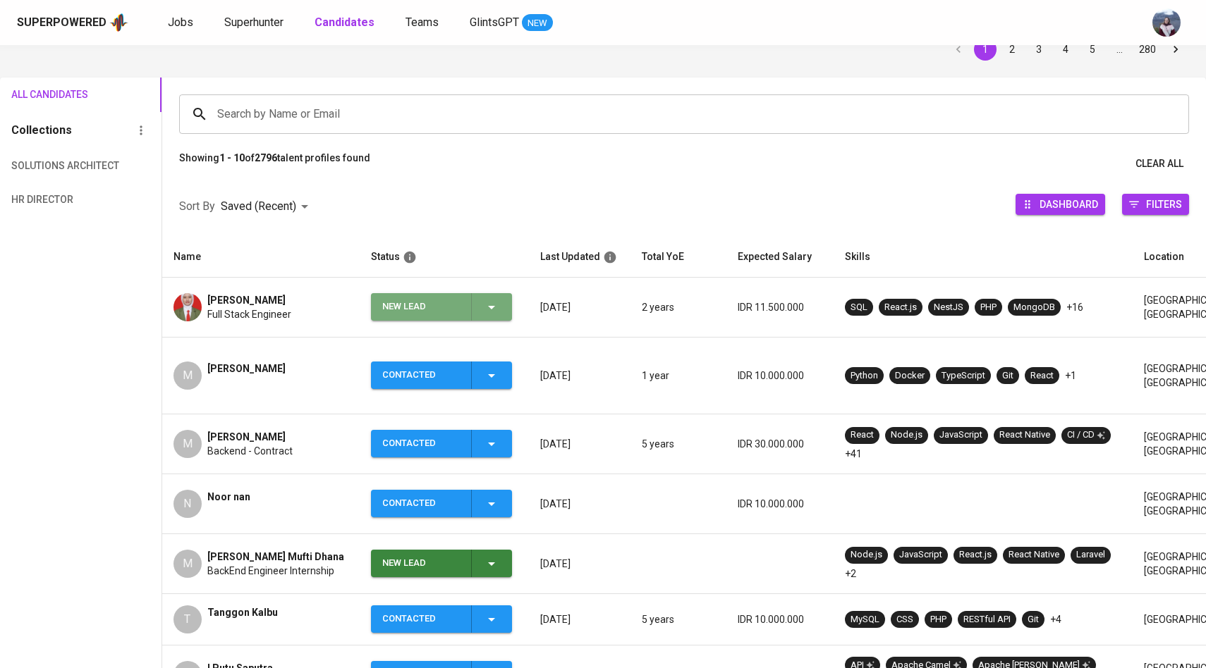
click at [485, 309] on icon "button" at bounding box center [491, 307] width 17 height 17
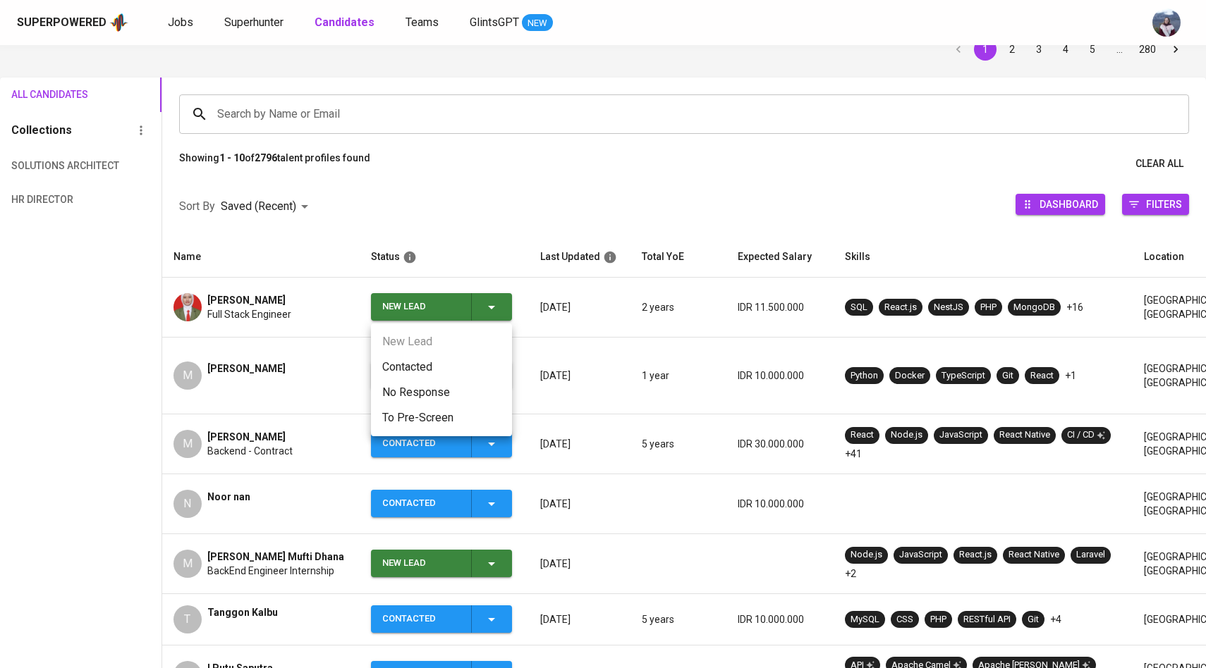
click at [423, 376] on li "Contacted" at bounding box center [441, 367] width 141 height 25
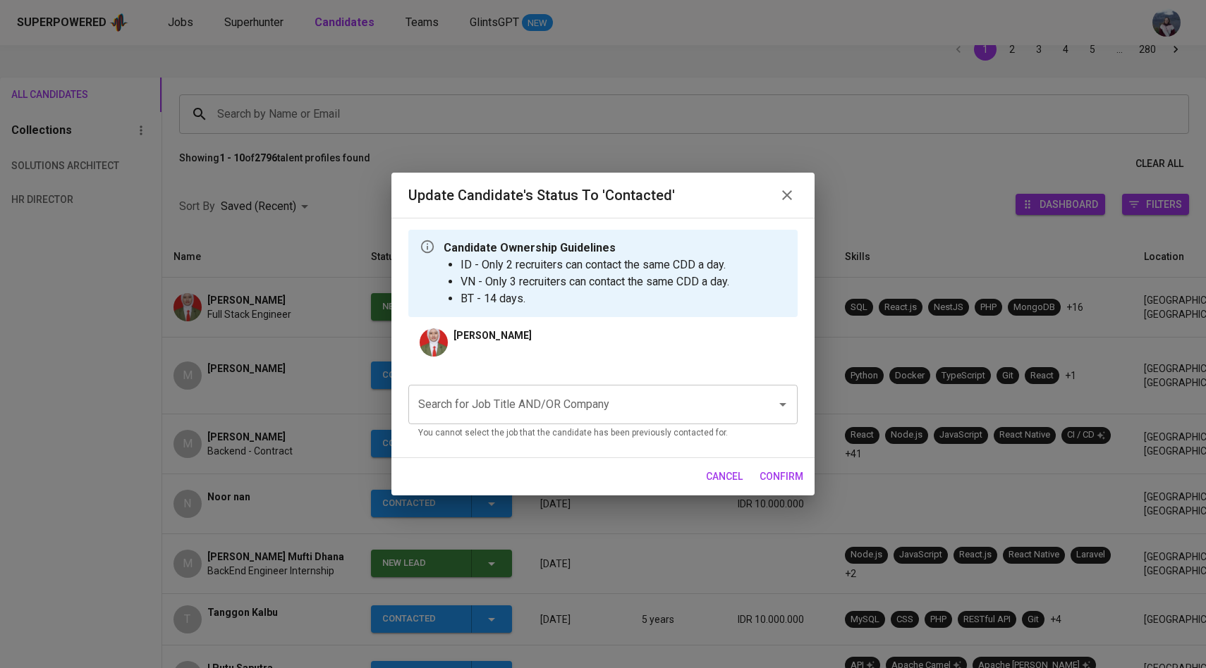
click at [511, 420] on div "Search for Job Title AND/OR Company" at bounding box center [602, 404] width 389 height 39
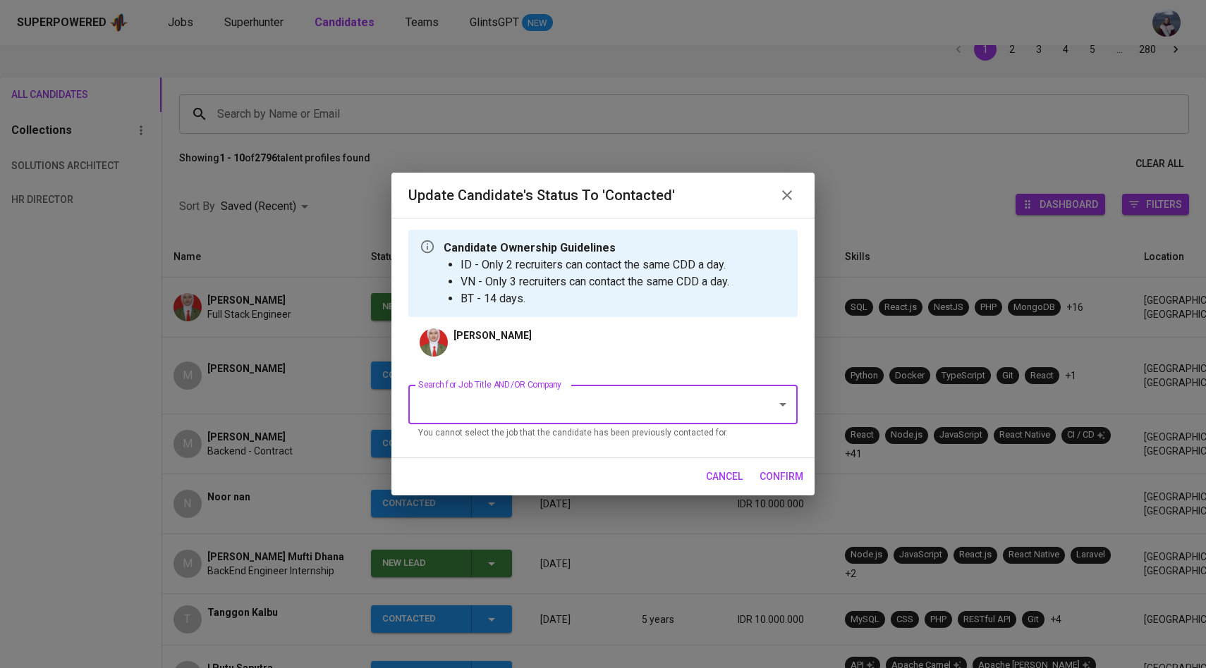
click at [506, 456] on div "Candidate Ownership Guidelines ID - Only 2 recruiters can contact the same CDD …" at bounding box center [602, 338] width 423 height 240
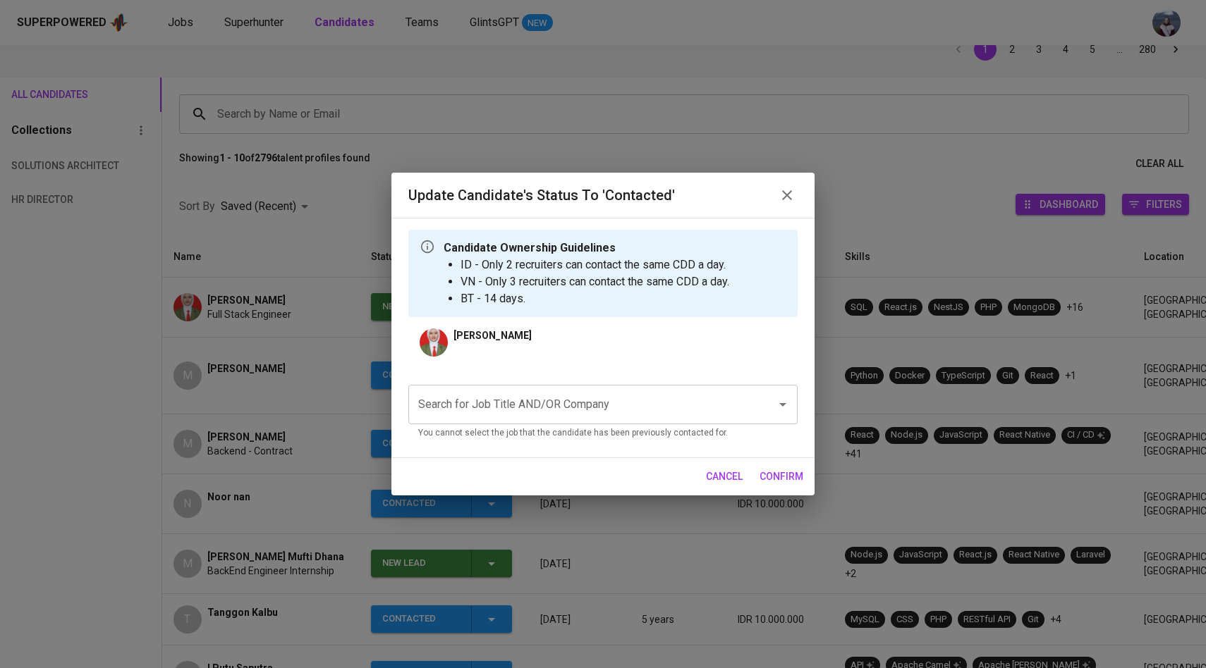
click at [519, 420] on div "Search for Job Title AND/OR Company" at bounding box center [602, 404] width 389 height 39
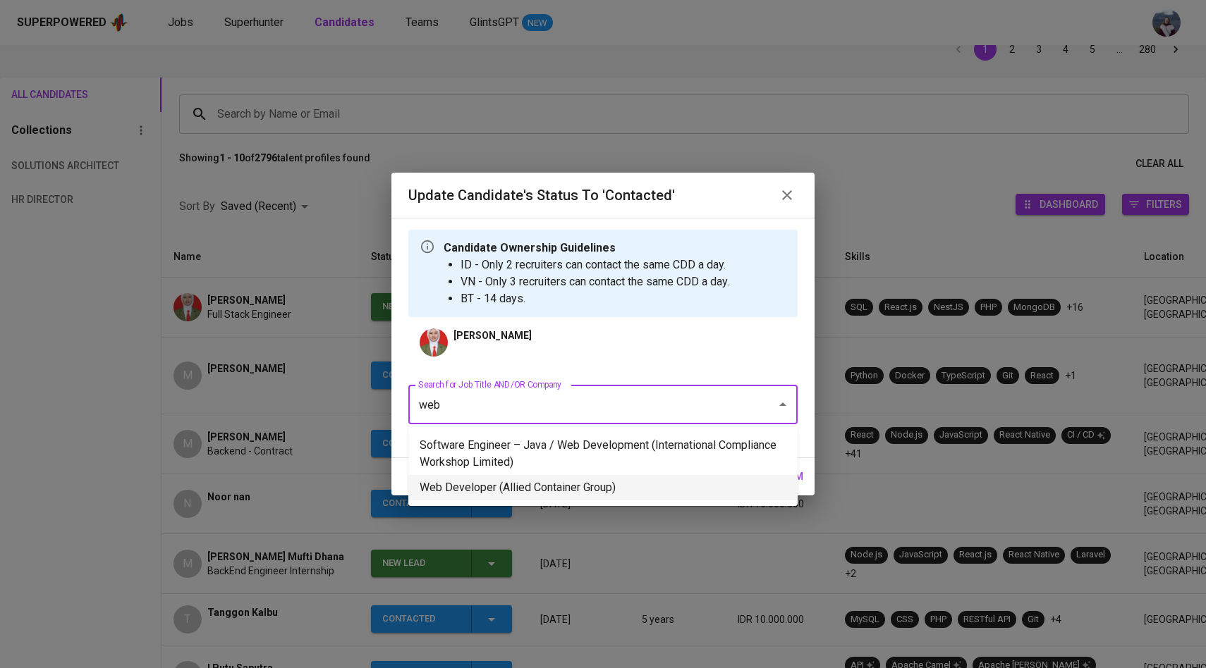
click at [542, 482] on li "Web Developer (Allied Container Group)" at bounding box center [602, 487] width 389 height 25
type input "web"
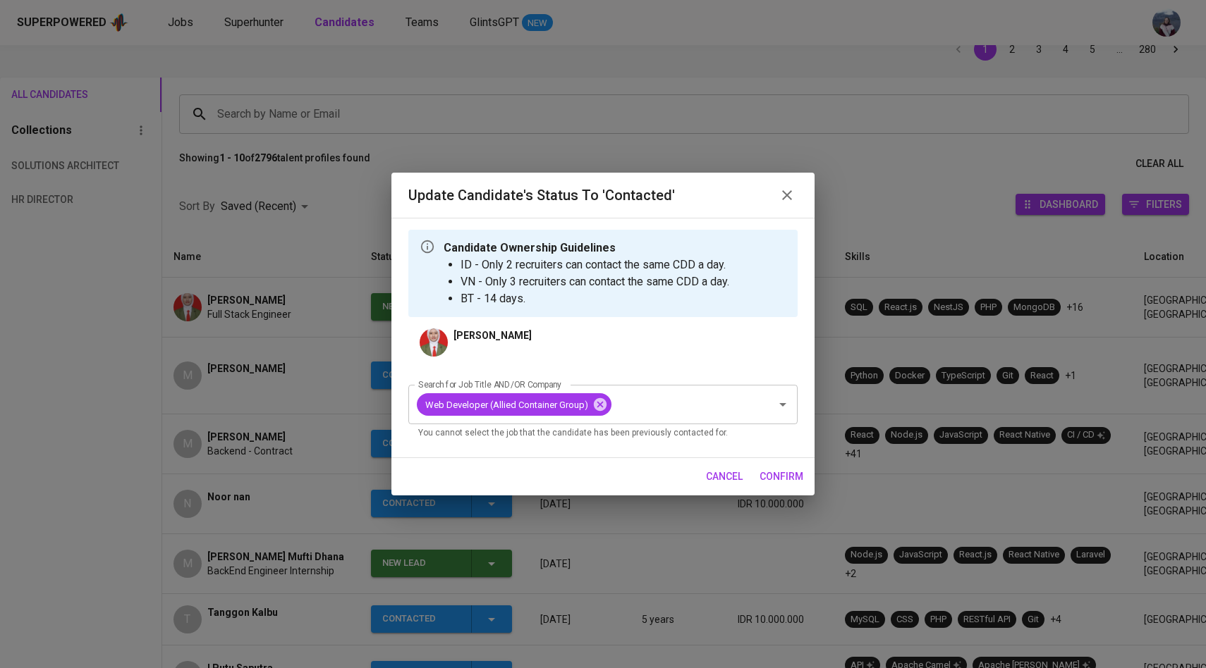
click at [778, 475] on span "confirm" at bounding box center [781, 477] width 44 height 18
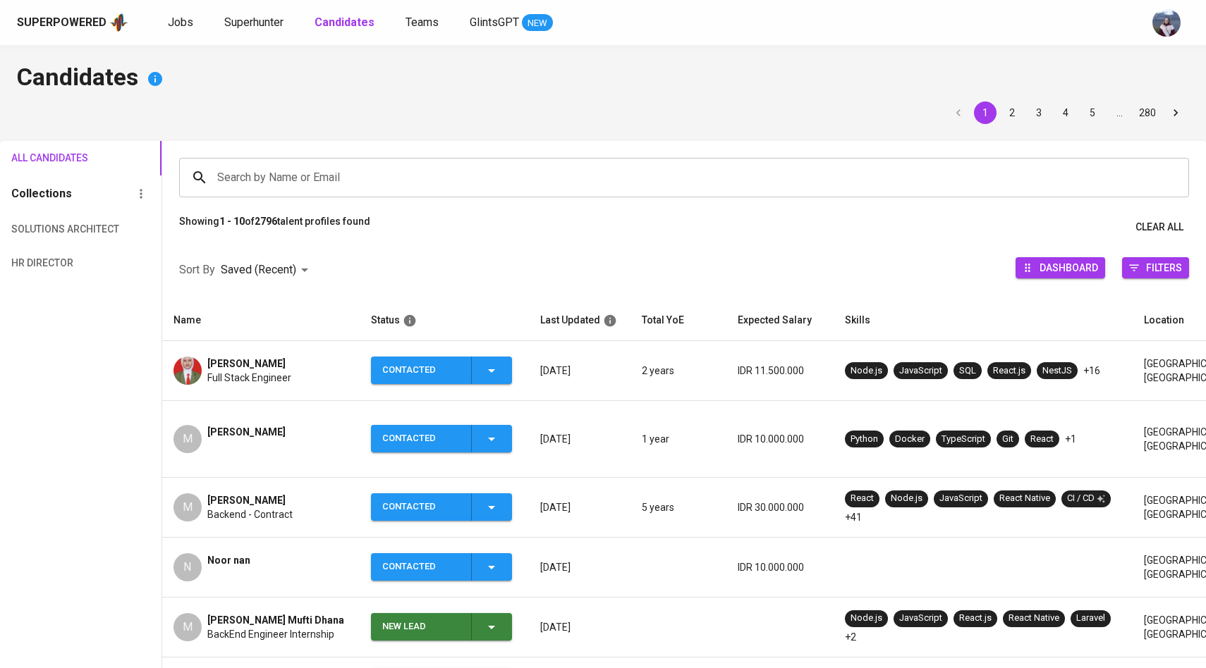
scroll to position [63, 0]
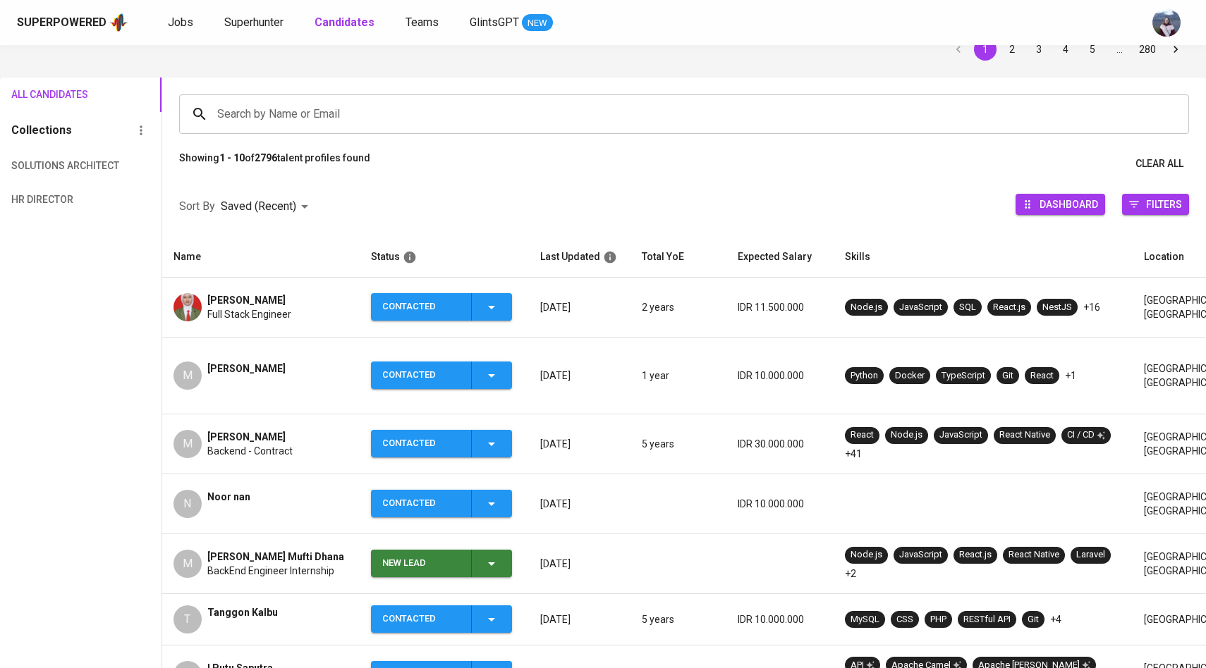
click at [263, 32] on div "Superpowered Jobs Superhunter Candidates Teams GlintsGPT NEW" at bounding box center [580, 22] width 1127 height 21
click at [263, 26] on span "Superhunter" at bounding box center [253, 22] width 59 height 13
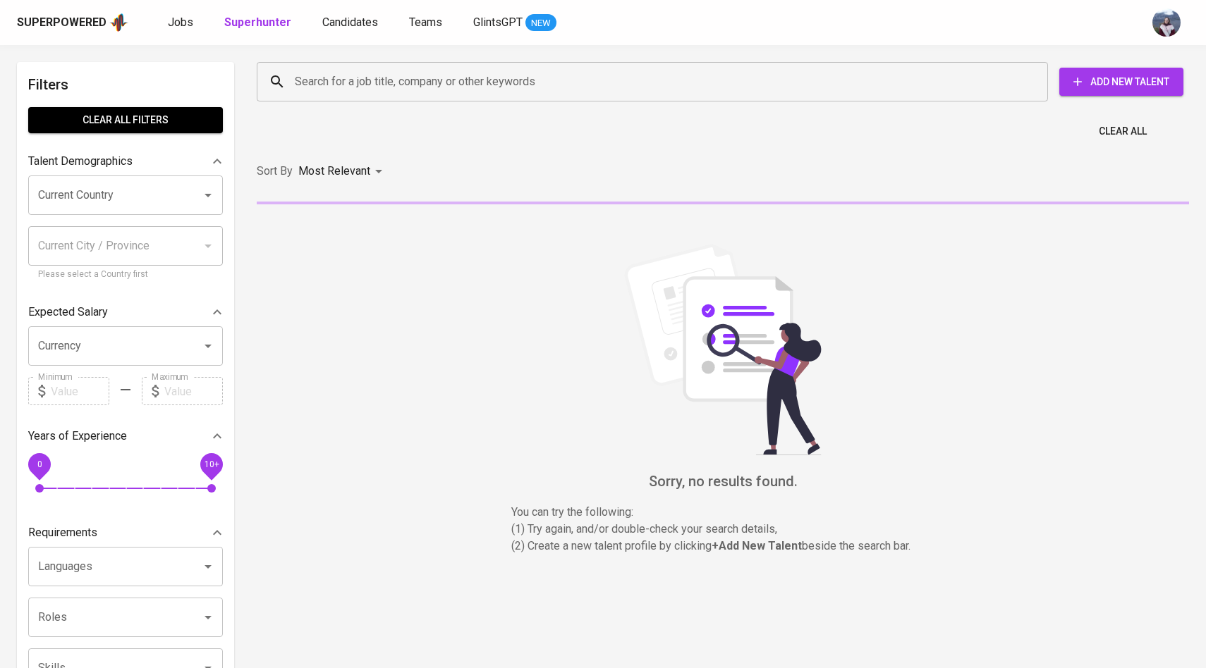
click at [300, 68] on div "Search for a job title, company or other keywords" at bounding box center [652, 81] width 791 height 39
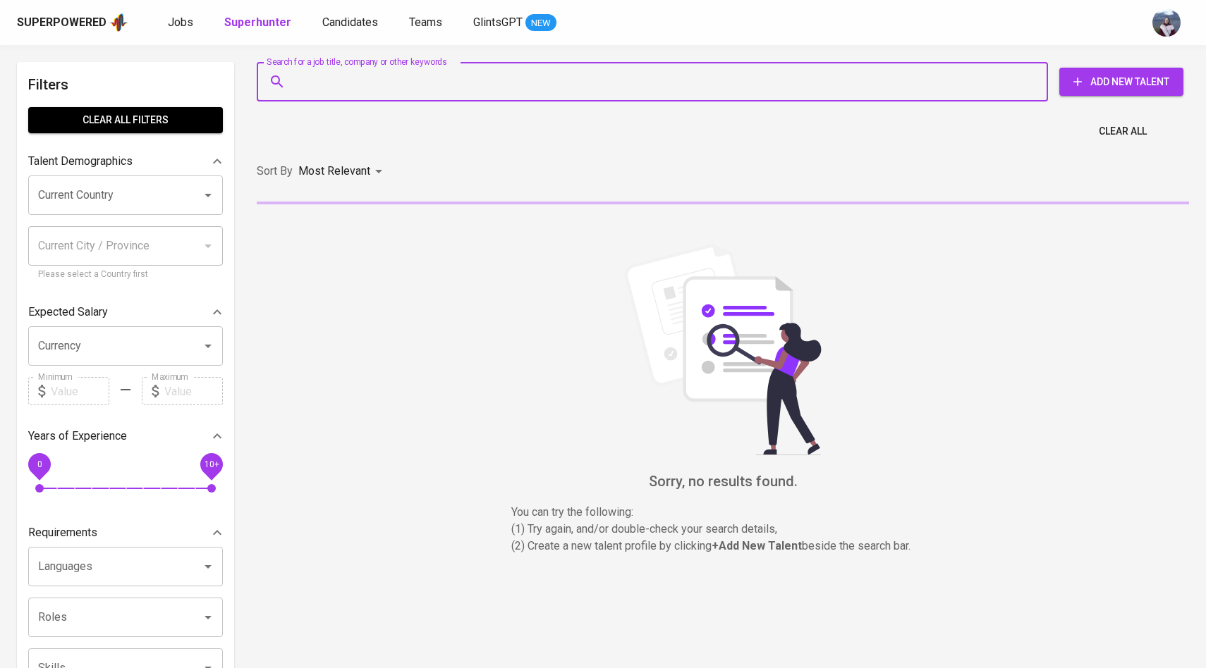
paste input "ariesfirmansyah678@gmail.com"
type input "ariesfirmansyah678@gmail.com"
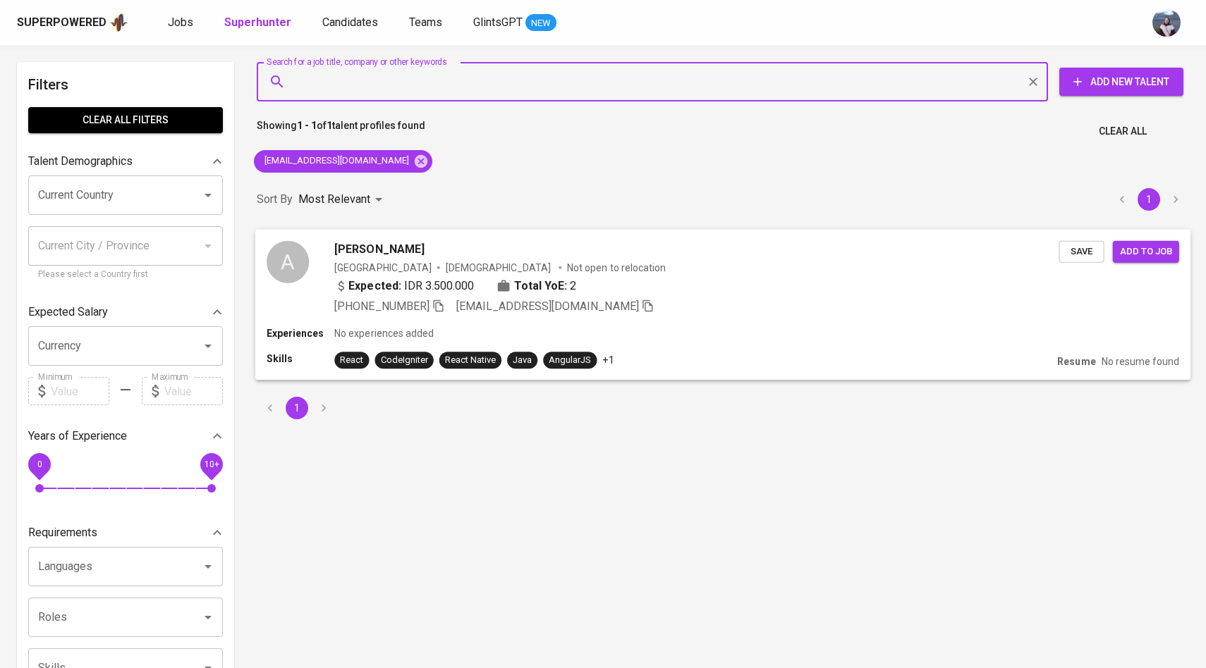
click at [307, 254] on div "A" at bounding box center [288, 261] width 42 height 42
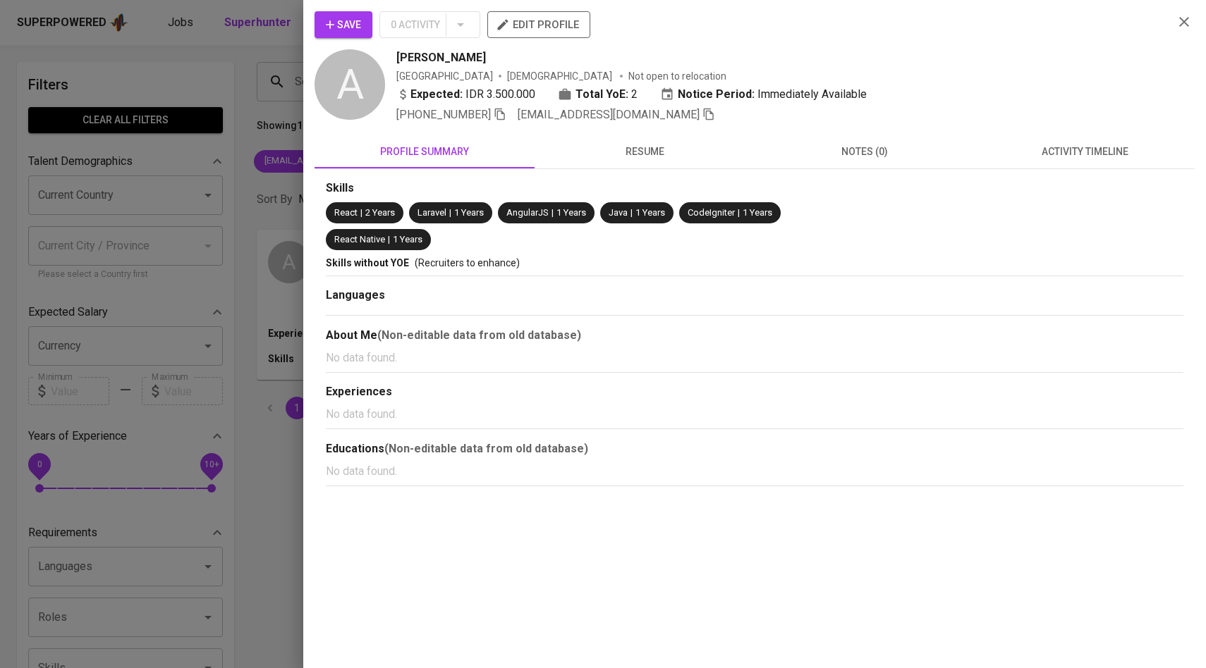
click at [1090, 131] on div "Save 0 Activity edit profile A Aries Firmansyah Indonesia Male Not open to relo…" at bounding box center [754, 248] width 880 height 475
